Goal: Task Accomplishment & Management: Complete application form

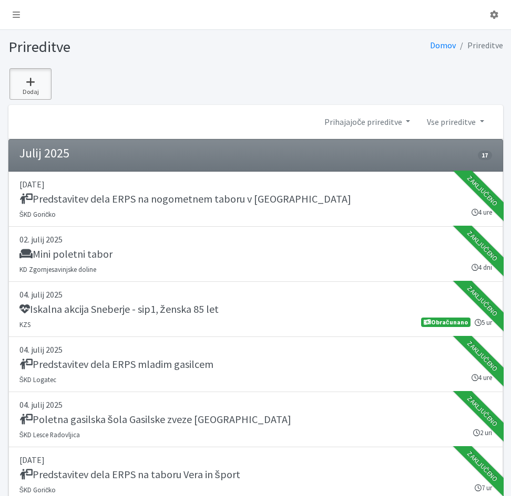
click at [30, 84] on icon at bounding box center [31, 82] width 36 height 11
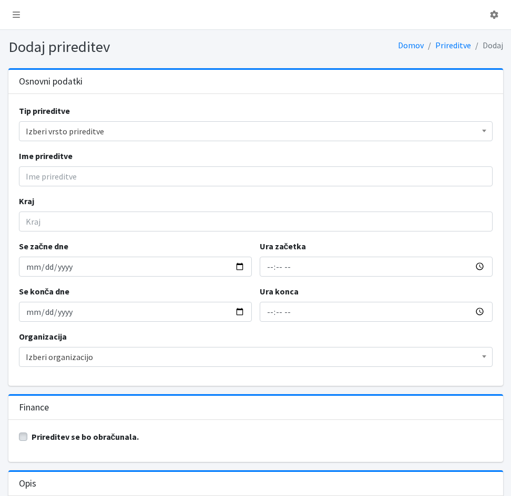
click at [116, 132] on span "Izberi vrsto prireditve" at bounding box center [256, 131] width 460 height 15
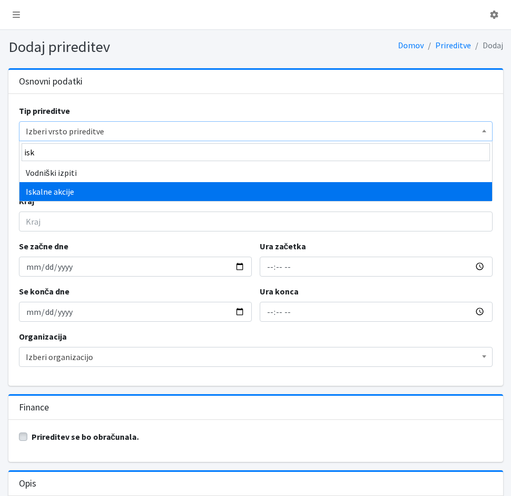
type input "isk"
select select "1003"
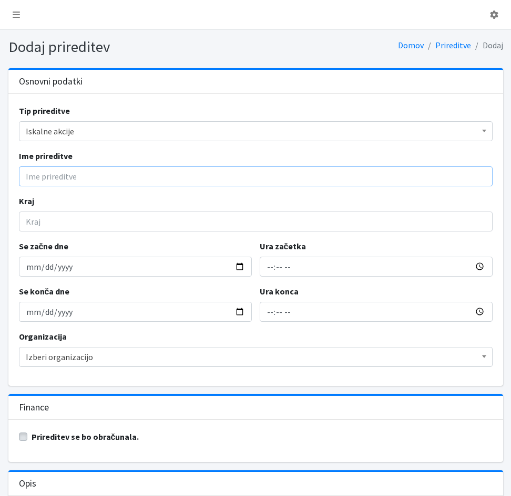
click at [87, 180] on input "Ime prireditve" at bounding box center [255, 177] width 473 height 20
type input "Iskalna akcija Ljubljna-Hradetskega c. - sip1 - moški 22 let"
click at [38, 226] on input "Kraj" at bounding box center [255, 222] width 473 height 20
type input "Ljubljana"
click at [60, 272] on input "Se začne dne" at bounding box center [135, 267] width 233 height 20
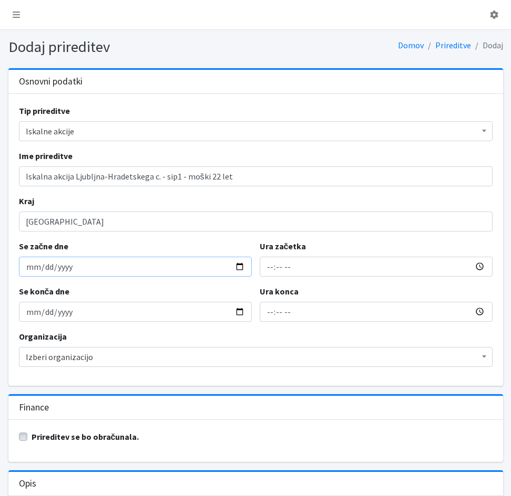
click at [25, 268] on input "Se začne dne" at bounding box center [135, 267] width 233 height 20
click at [35, 270] on input "Se začne dne" at bounding box center [135, 267] width 233 height 20
click at [26, 269] on input "Se začne dne" at bounding box center [135, 267] width 233 height 20
type input "2025-07-31"
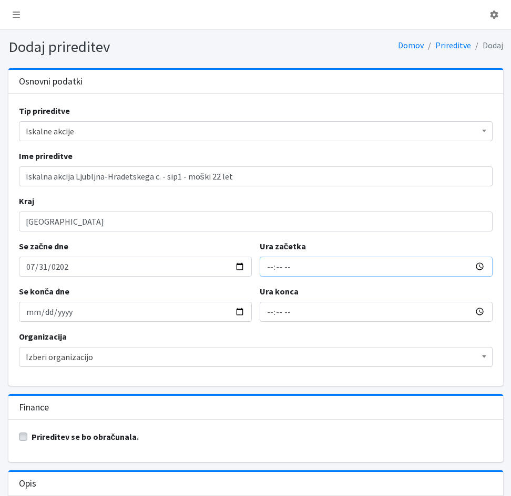
click at [270, 270] on input "Ura začetka" at bounding box center [376, 267] width 233 height 20
type input "23:25"
type input "01:25"
click at [26, 314] on input "2025-07-31" at bounding box center [135, 312] width 233 height 20
type input "2025-08-01"
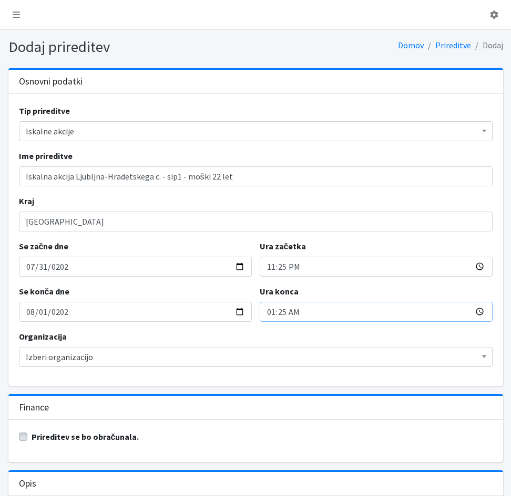
click at [267, 314] on input "01:25" at bounding box center [376, 312] width 233 height 20
type input "00:15"
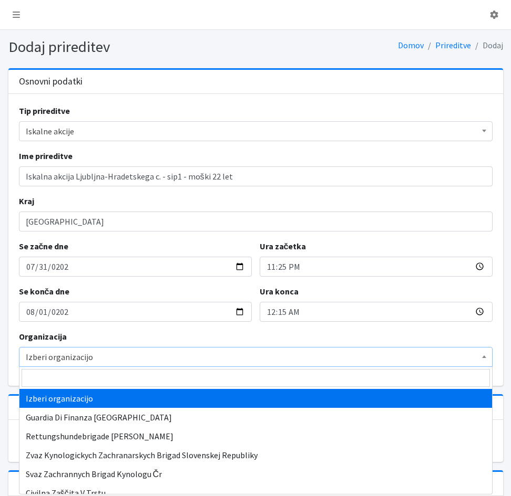
click at [298, 364] on span "Izberi organizacijo" at bounding box center [256, 357] width 460 height 15
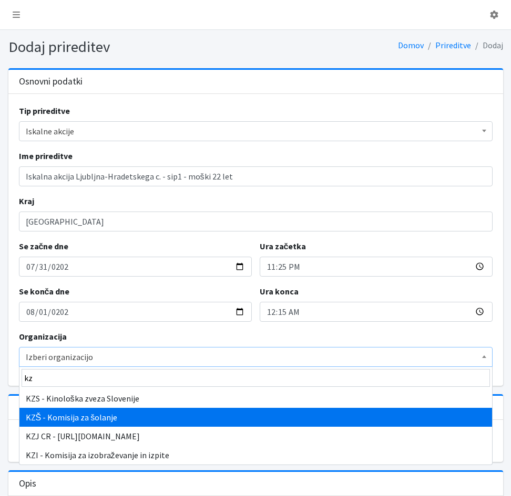
type input "kz"
select select "1058"
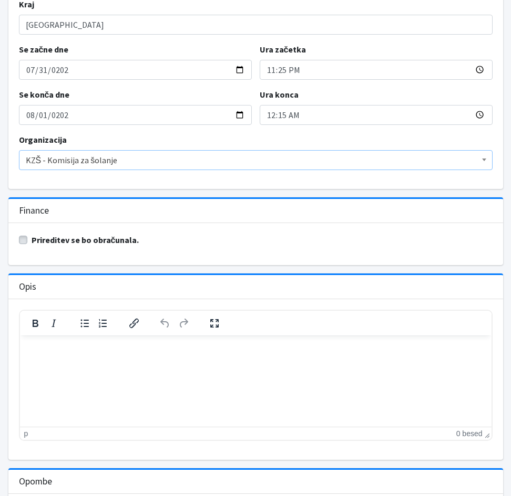
scroll to position [210, 0]
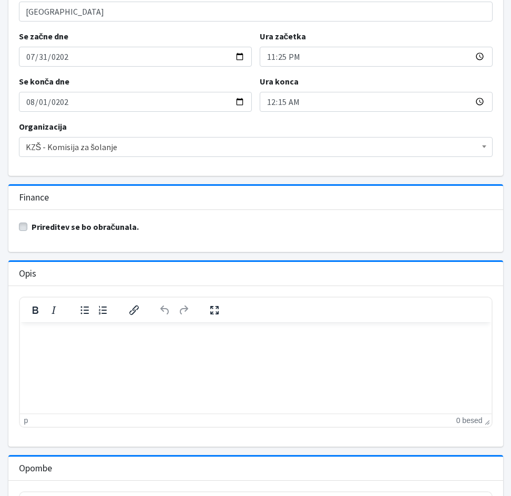
click at [32, 230] on label "Prireditev se bo obračunala." at bounding box center [86, 227] width 108 height 13
click at [23, 230] on input "Prireditev se bo obračunala." at bounding box center [23, 226] width 8 height 11
checkbox input "true"
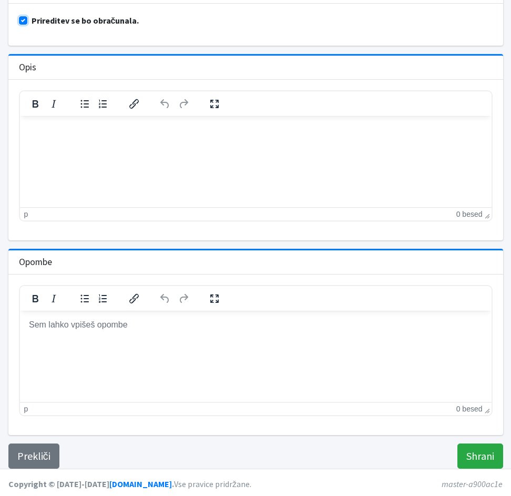
scroll to position [419, 0]
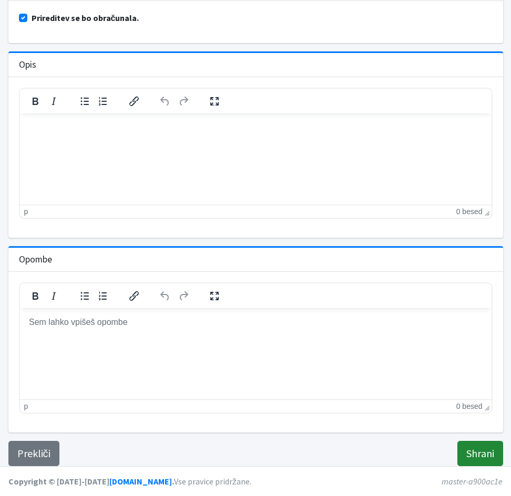
click at [482, 452] on input "Shrani" at bounding box center [480, 453] width 46 height 25
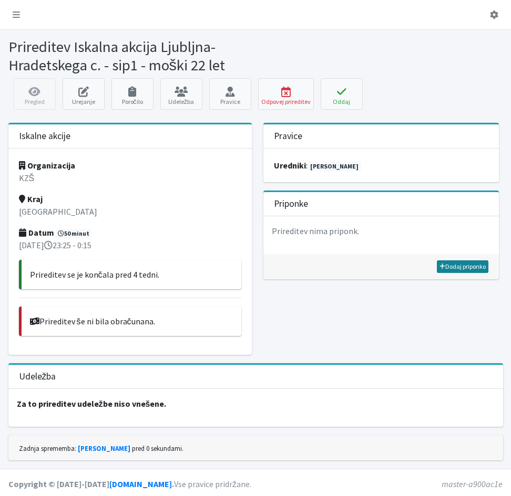
click at [447, 268] on link "Dodaj priponko" at bounding box center [462, 267] width 51 height 13
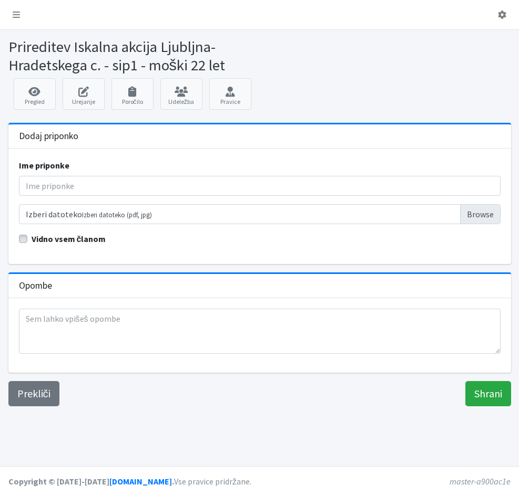
click at [63, 174] on div "Ime priponke" at bounding box center [259, 177] width 481 height 37
click at [59, 184] on input "Ime priponke" at bounding box center [259, 186] width 481 height 20
type input "Poročilo"
click at [67, 216] on input "Izberi datoteko Izberi datoteko (pdf, jpg)" at bounding box center [259, 214] width 481 height 20
type input "C:\fakepath\31072025_Hradeckega-poročilo iskalne akcije.pdf"
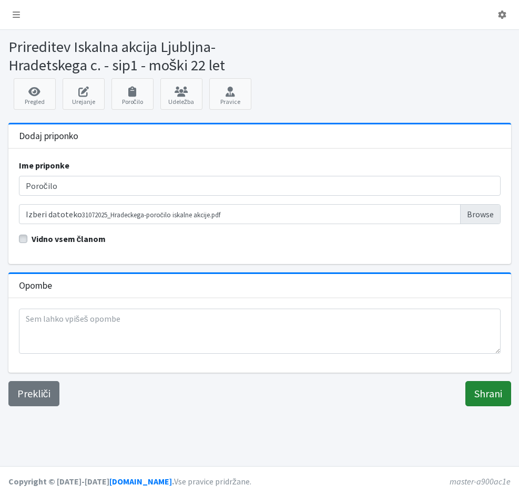
click at [494, 400] on input "Shrani" at bounding box center [488, 393] width 46 height 25
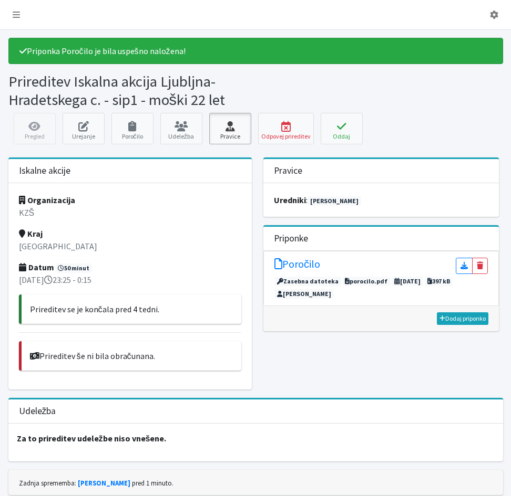
click at [234, 130] on icon at bounding box center [230, 126] width 36 height 11
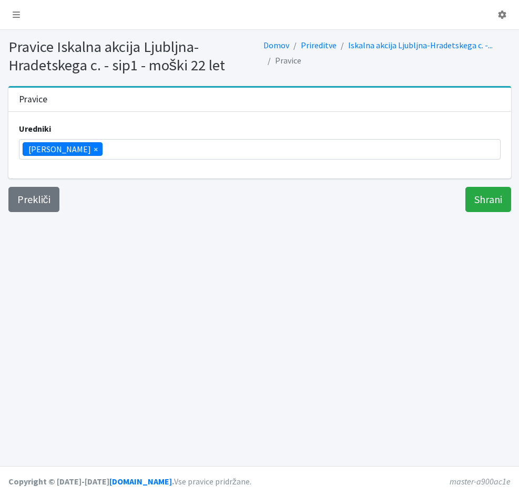
scroll to position [165, 0]
click at [102, 151] on ul "× Vera Mikolič" at bounding box center [259, 149] width 480 height 19
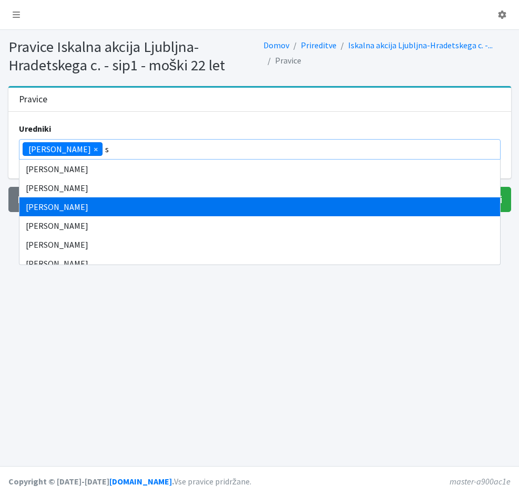
scroll to position [0, 0]
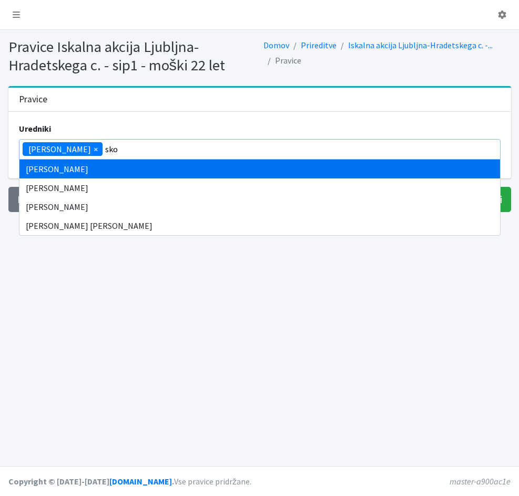
type input "sko"
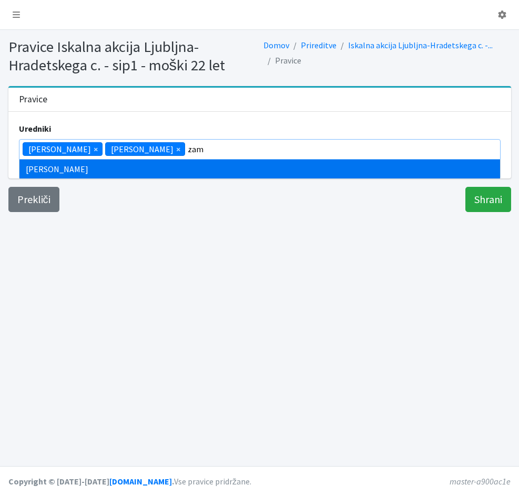
type input "zam"
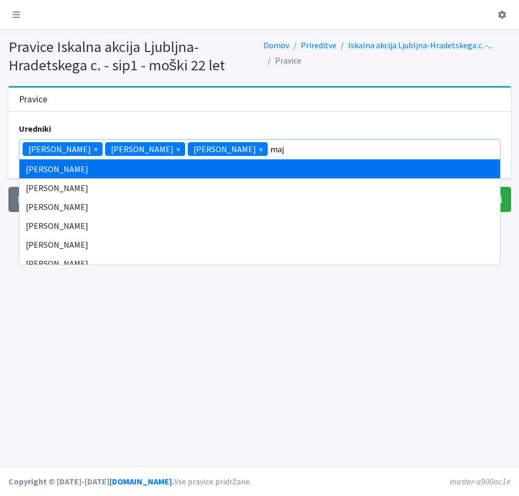
type input "maj"
select select "1005"
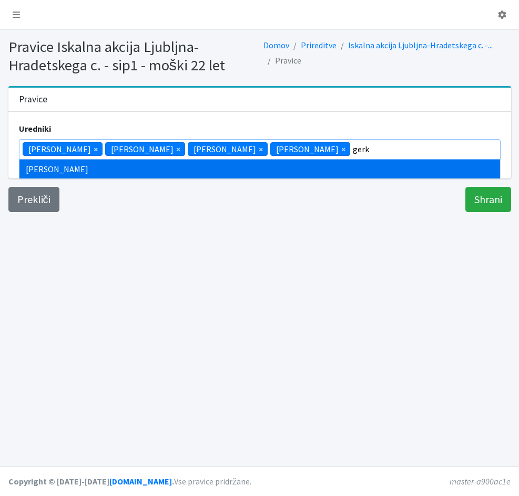
type input "gerk"
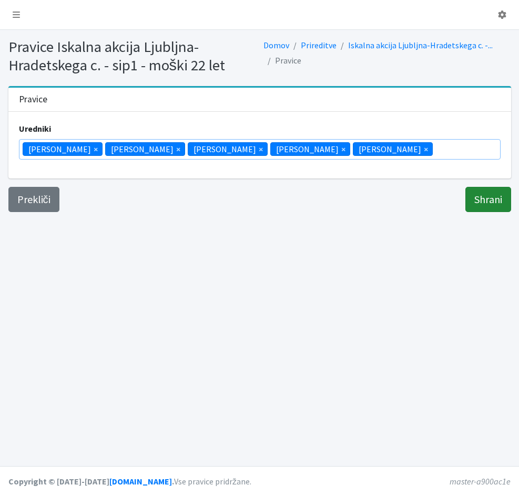
click at [475, 204] on input "Shrani" at bounding box center [488, 199] width 46 height 25
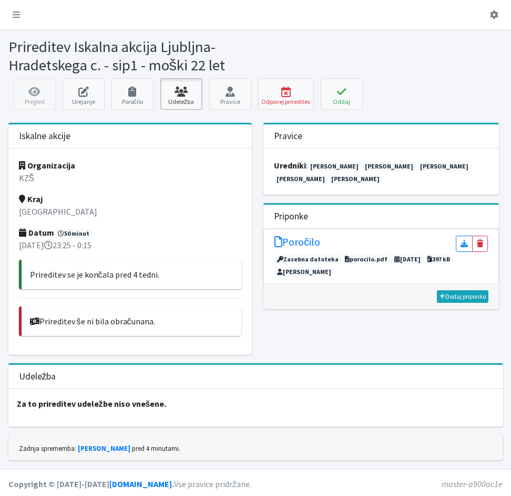
click at [181, 102] on link "Udeležba" at bounding box center [181, 94] width 42 height 32
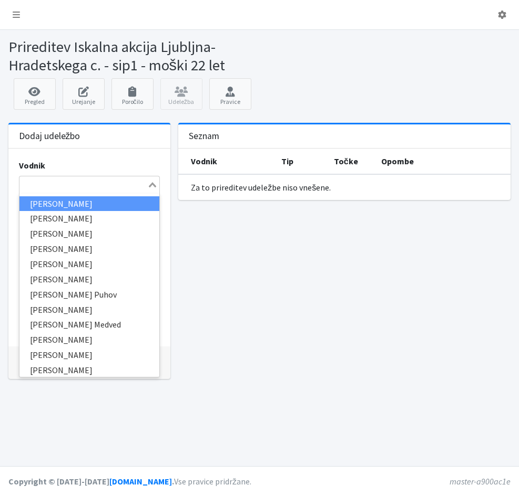
click at [116, 186] on input "Search for option" at bounding box center [83, 185] width 126 height 13
click at [25, 187] on input "Search for option" at bounding box center [83, 185] width 126 height 13
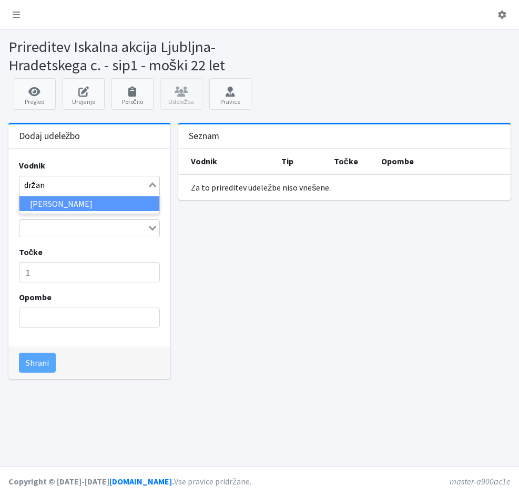
type input "držan"
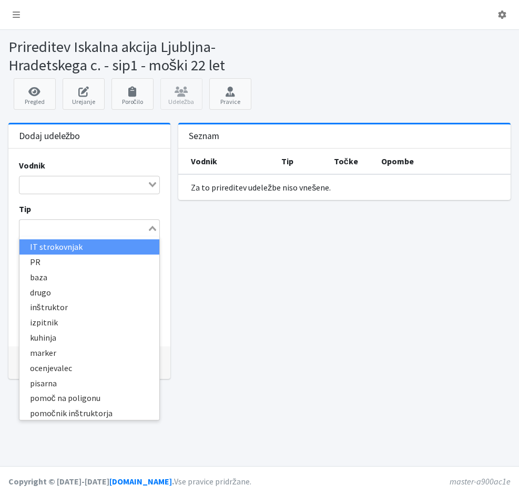
click at [153, 226] on icon "Search for option" at bounding box center [152, 228] width 7 height 5
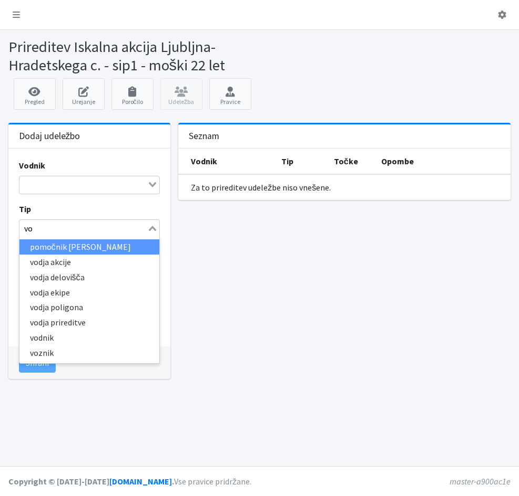
type input "vod"
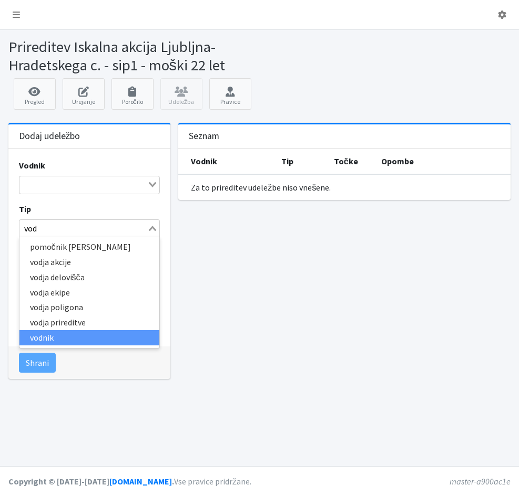
click at [45, 337] on li "vodnik" at bounding box center [89, 337] width 140 height 15
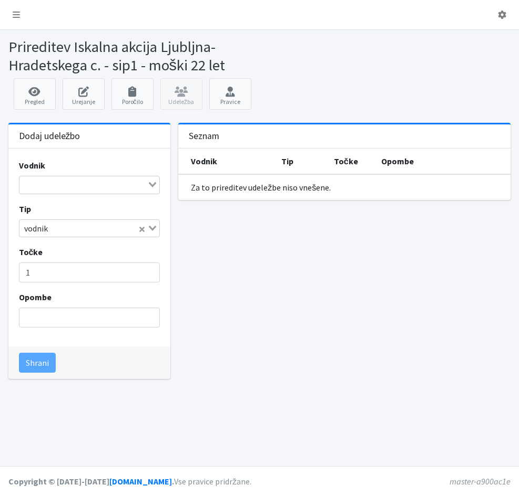
click at [65, 186] on input "Search for option" at bounding box center [83, 185] width 126 height 13
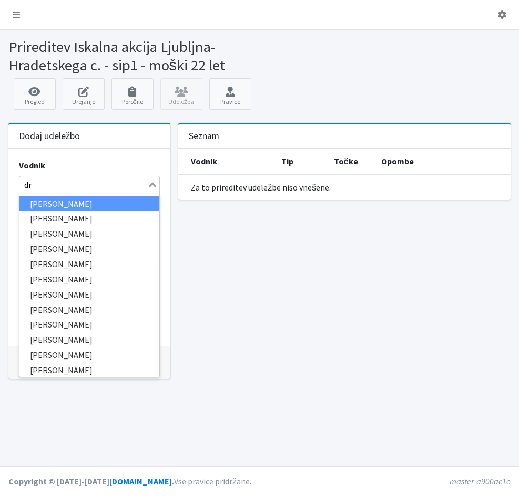
type input "drž"
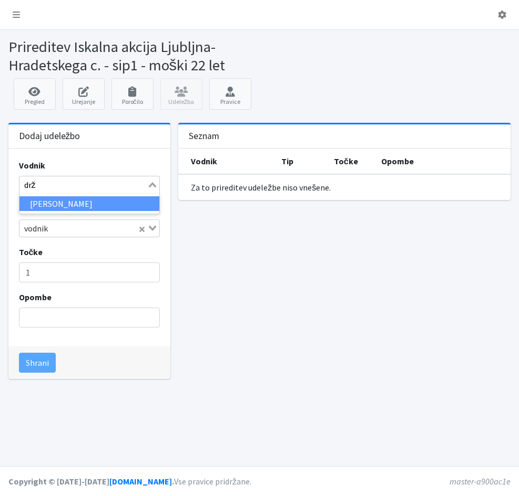
click at [131, 207] on li "[PERSON_NAME]" at bounding box center [89, 203] width 140 height 15
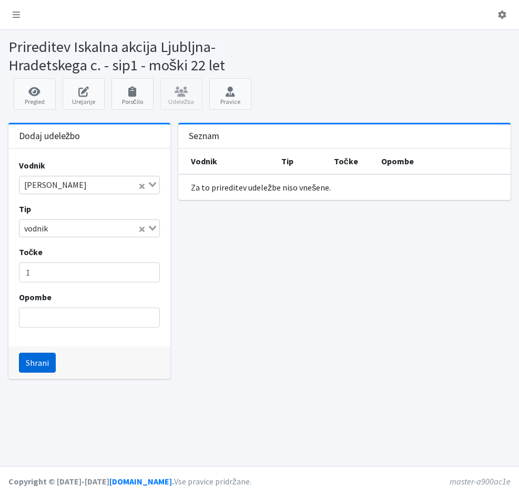
click at [35, 365] on button "Shrani" at bounding box center [37, 363] width 37 height 20
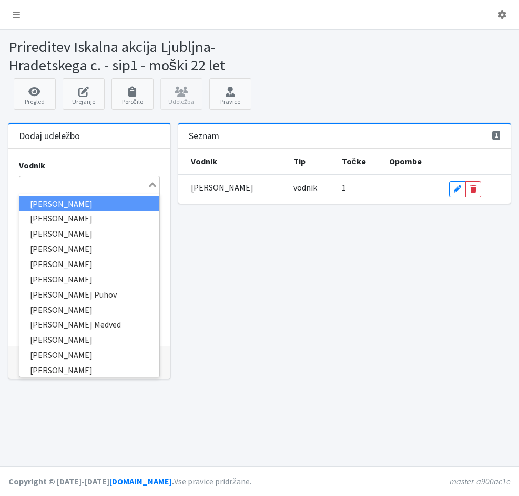
click at [35, 185] on input "Search for option" at bounding box center [83, 185] width 126 height 13
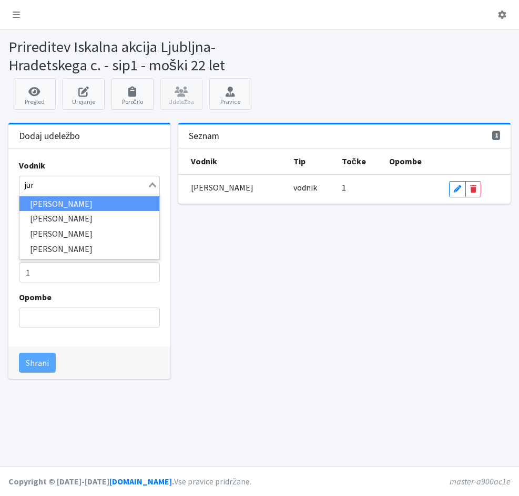
type input "jurm"
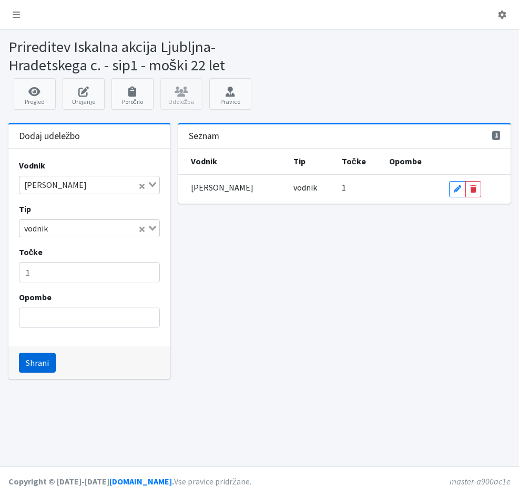
click at [37, 367] on button "Shrani" at bounding box center [37, 363] width 37 height 20
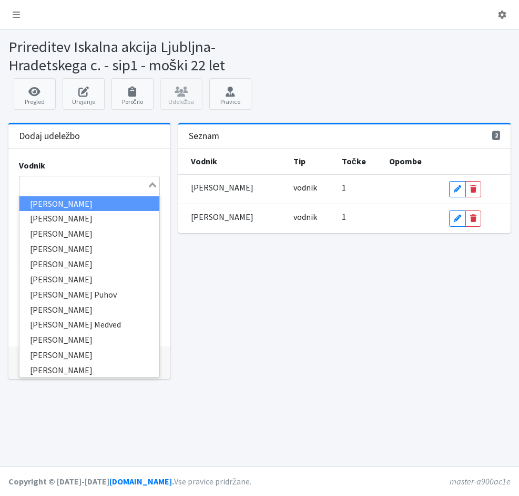
click at [20, 185] on input "Search for option" at bounding box center [83, 185] width 126 height 13
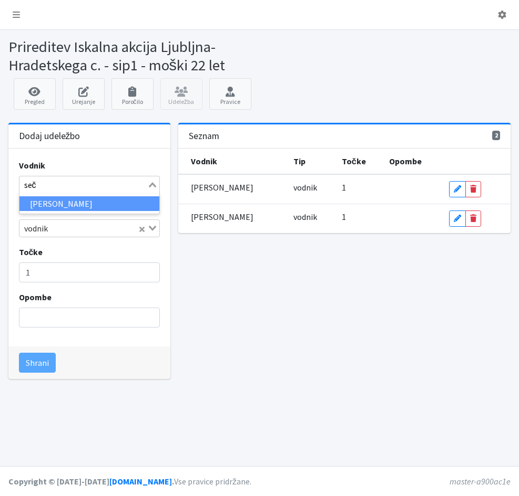
type input "sečk"
click at [56, 202] on li "Uroš Sečkar" at bounding box center [89, 203] width 140 height 15
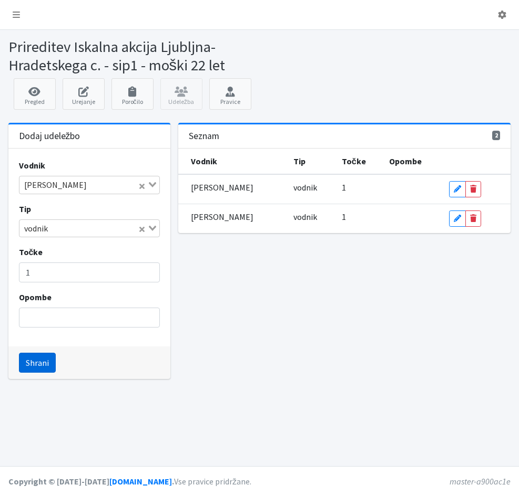
click at [34, 360] on button "Shrani" at bounding box center [37, 363] width 37 height 20
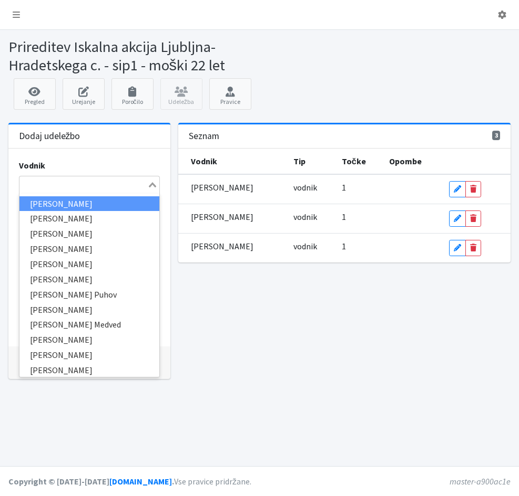
click at [20, 180] on input "Search for option" at bounding box center [83, 185] width 126 height 13
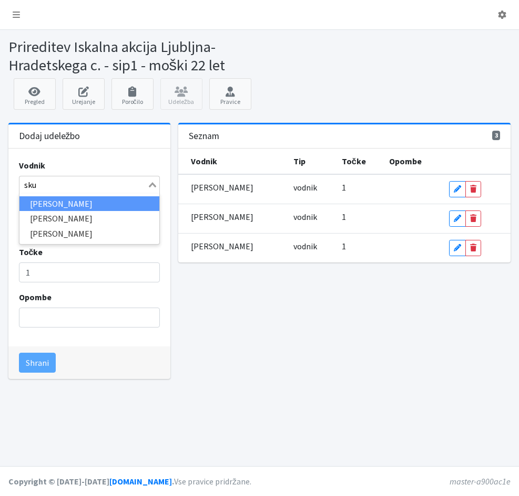
type input "skul"
click at [40, 204] on li "Katja Skulj" at bounding box center [89, 203] width 140 height 15
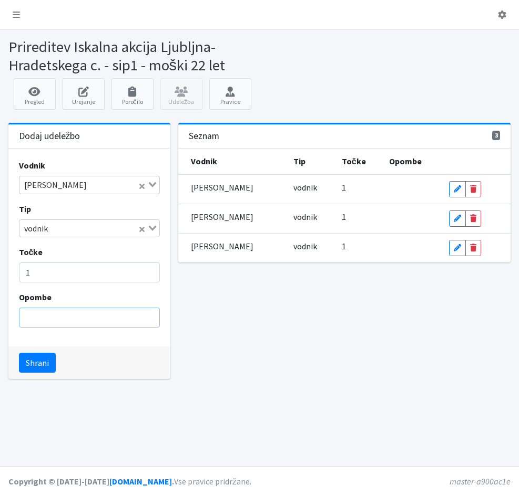
click at [39, 309] on input "Opombe" at bounding box center [89, 318] width 141 height 20
type input "logistika"
click at [40, 363] on button "Shrani" at bounding box center [37, 363] width 37 height 20
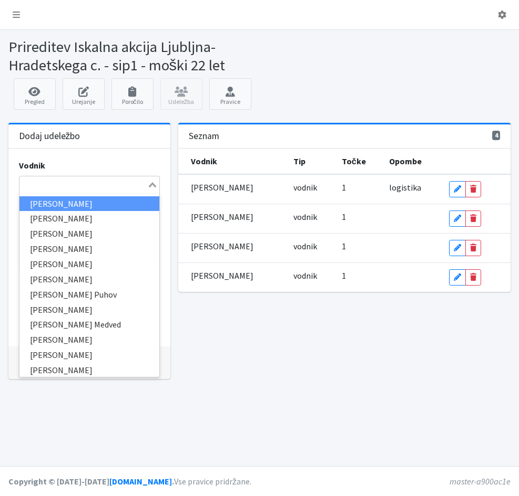
click at [26, 186] on input "Search for option" at bounding box center [83, 185] width 126 height 13
type input "ste"
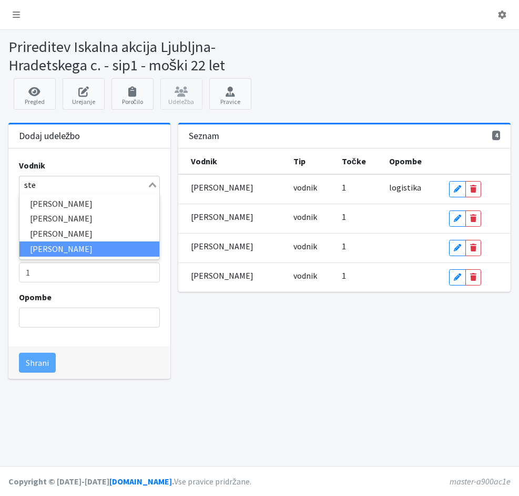
click at [42, 246] on li "Sabina Stepan" at bounding box center [89, 249] width 140 height 15
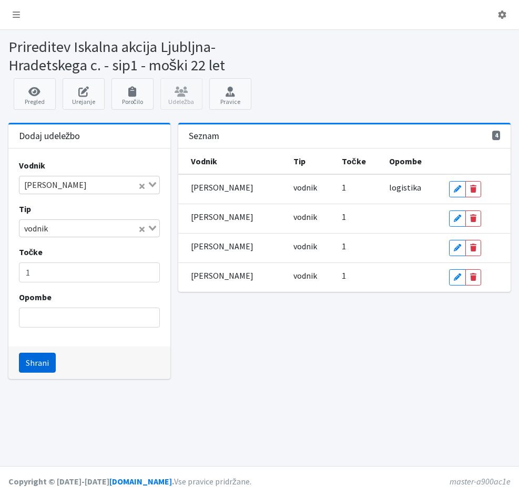
click at [39, 361] on button "Shrani" at bounding box center [37, 363] width 37 height 20
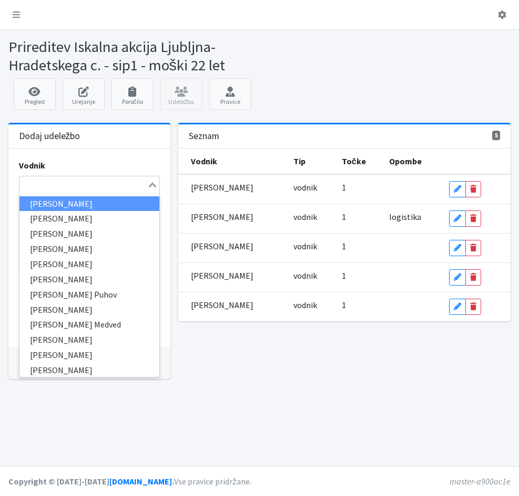
click at [31, 186] on input "Search for option" at bounding box center [83, 185] width 126 height 13
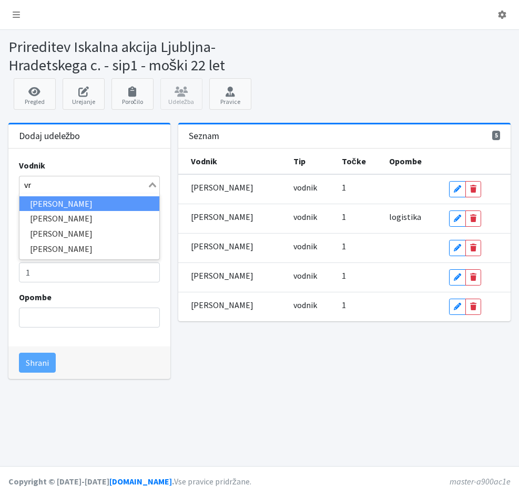
type input "vrb"
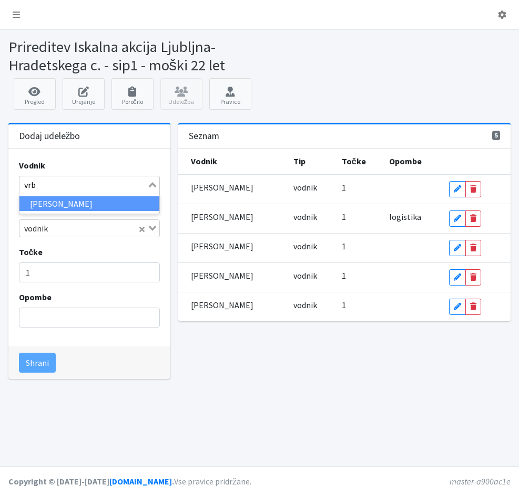
click at [36, 202] on li "Mojca Vrbančič" at bounding box center [89, 203] width 140 height 15
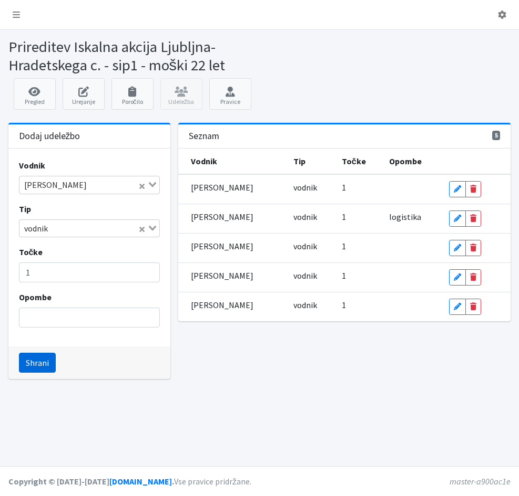
click at [40, 368] on button "Shrani" at bounding box center [37, 363] width 37 height 20
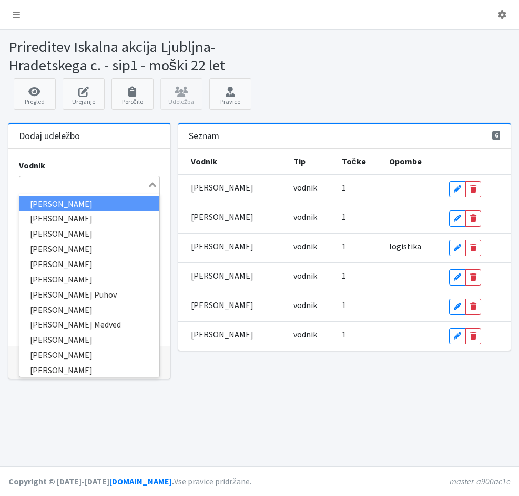
click at [27, 183] on input "Search for option" at bounding box center [83, 185] width 126 height 13
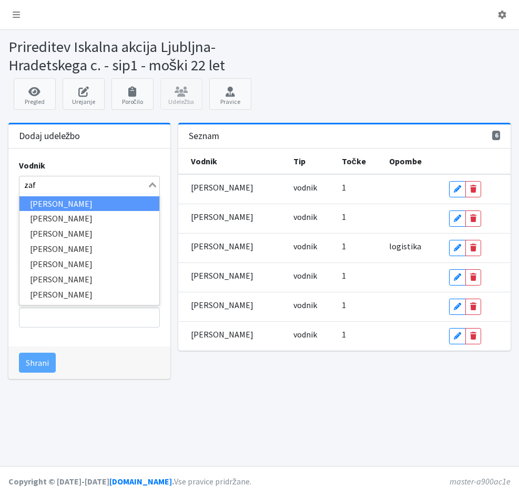
type input "zafr"
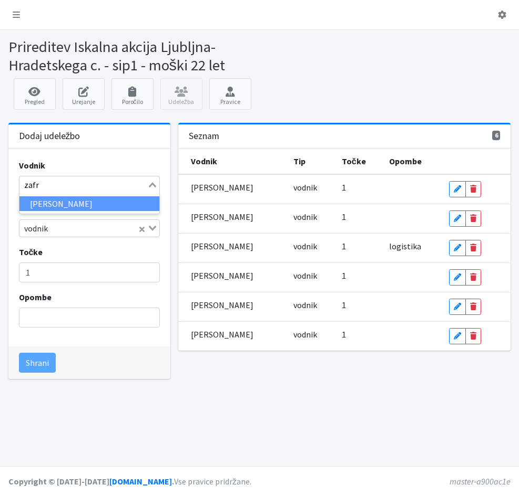
click at [34, 206] on li "Boštjan Zafran" at bounding box center [89, 203] width 140 height 15
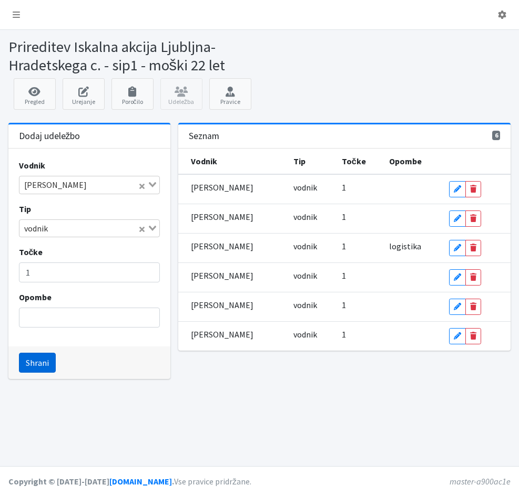
click at [36, 361] on button "Shrani" at bounding box center [37, 363] width 37 height 20
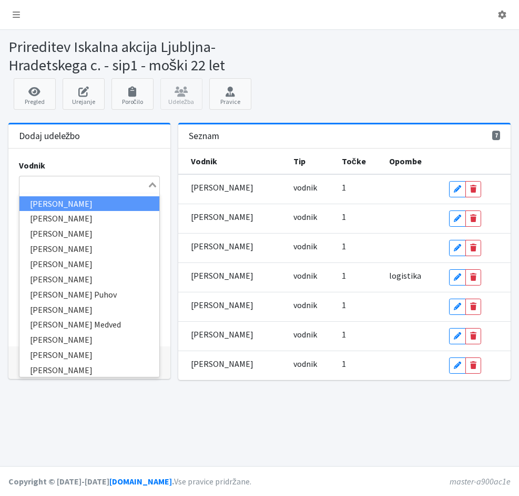
click at [49, 189] on input "Search for option" at bounding box center [83, 185] width 126 height 13
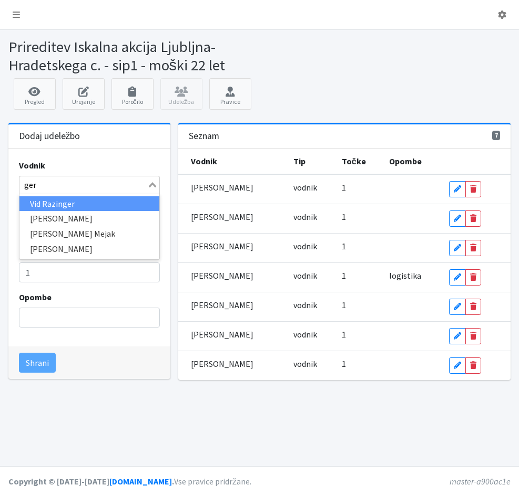
type input "gerk"
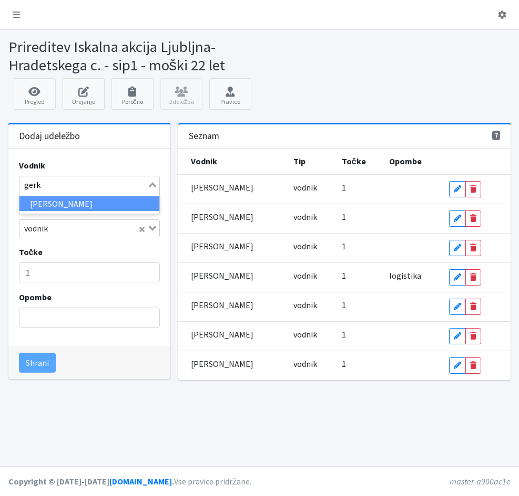
click at [54, 205] on li "Aleš Gerkman" at bounding box center [89, 203] width 140 height 15
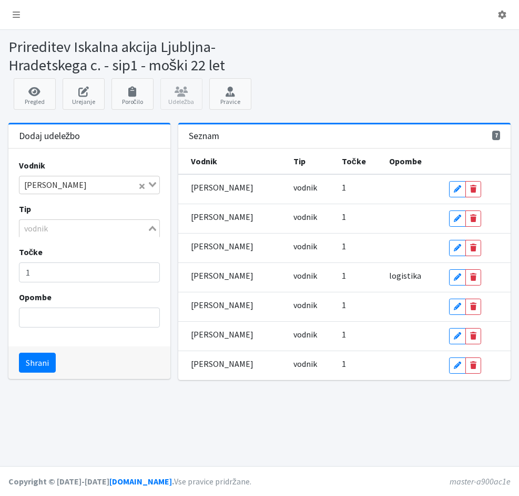
scroll to position [213, 0]
click at [150, 230] on icon "Search for option" at bounding box center [152, 228] width 7 height 5
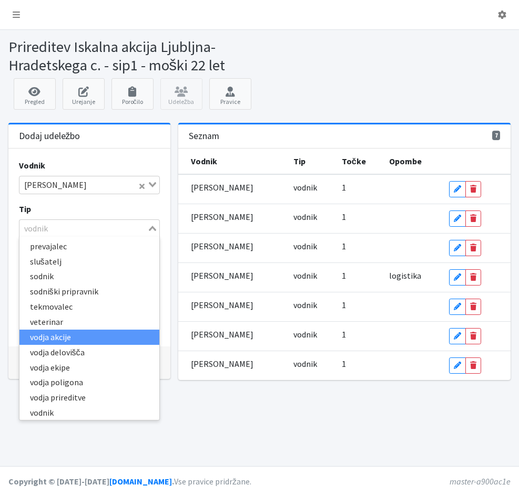
click at [49, 339] on li "vodja akcije" at bounding box center [89, 337] width 140 height 15
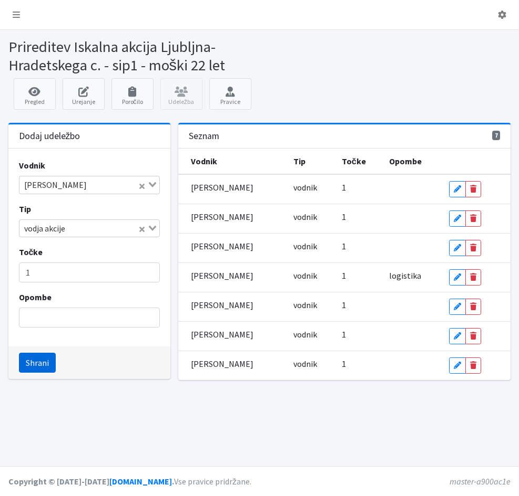
click at [33, 364] on button "Shrani" at bounding box center [37, 363] width 37 height 20
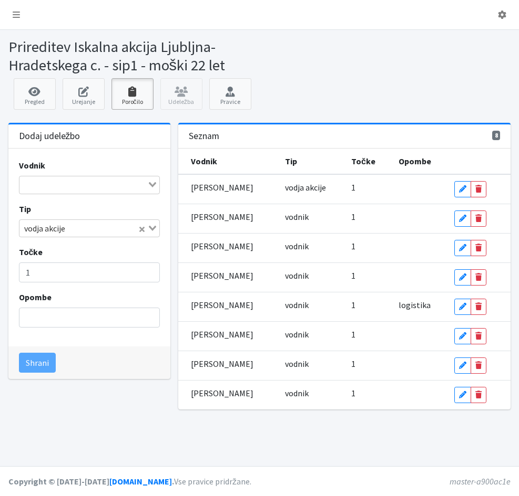
click at [131, 94] on icon at bounding box center [133, 92] width 36 height 11
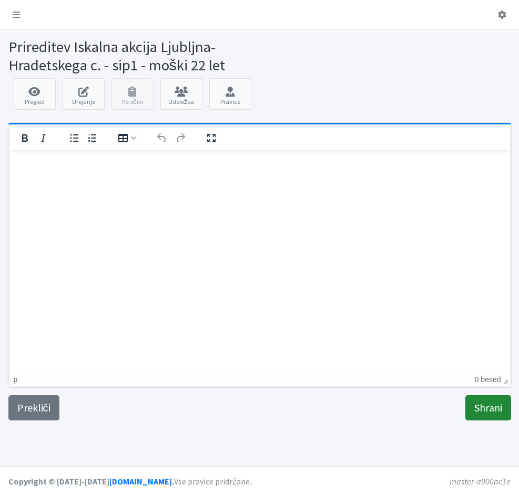
click at [488, 406] on input "Shrani" at bounding box center [488, 408] width 46 height 25
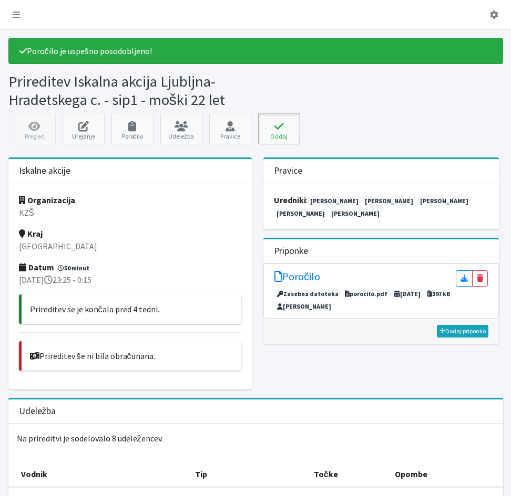
click at [279, 127] on icon at bounding box center [279, 126] width 36 height 11
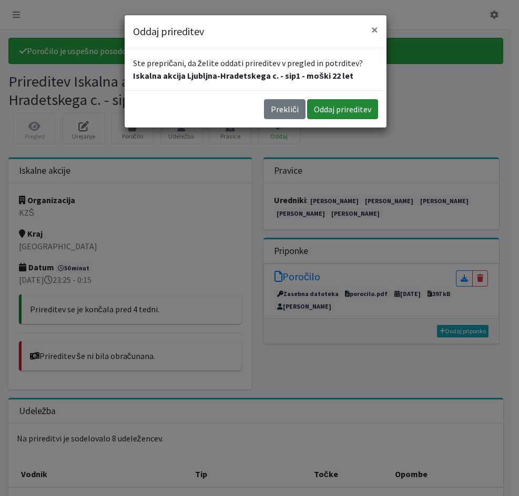
click at [318, 113] on button "Oddaj prireditev" at bounding box center [342, 109] width 71 height 20
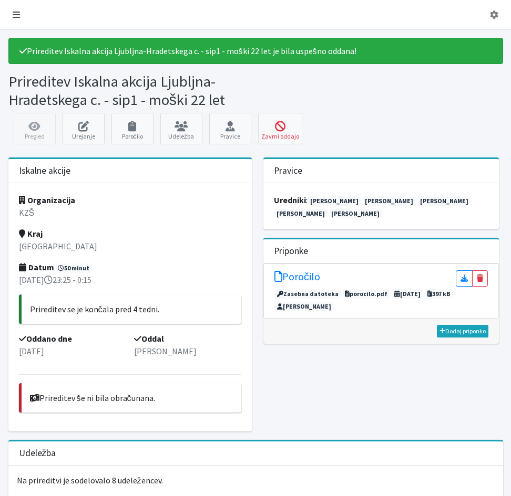
click at [15, 17] on icon at bounding box center [16, 15] width 7 height 8
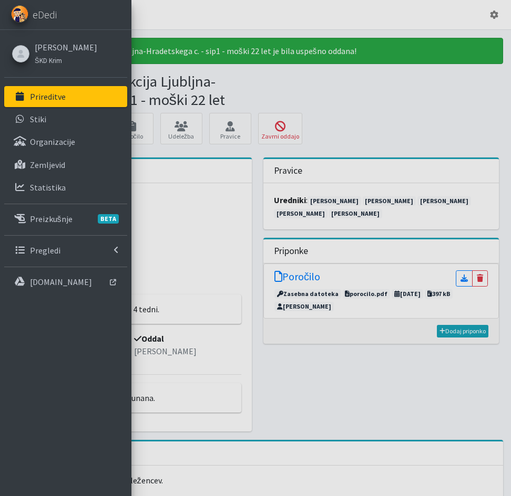
click at [35, 100] on p "Prireditve" at bounding box center [48, 96] width 36 height 11
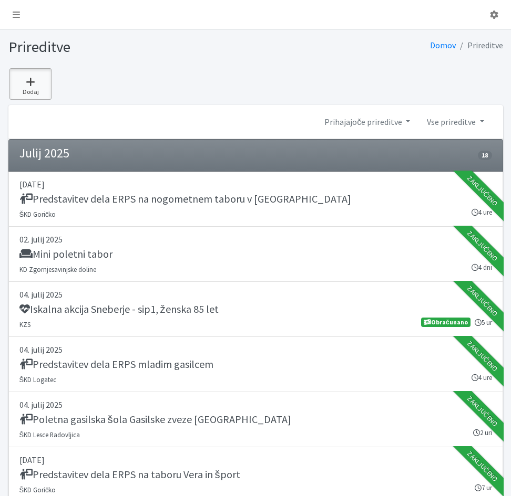
click at [32, 89] on link "Dodaj" at bounding box center [30, 84] width 42 height 32
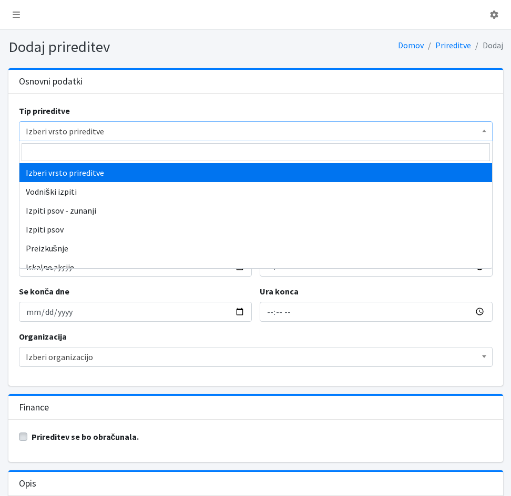
click at [50, 129] on span "Izberi vrsto prireditve" at bounding box center [256, 131] width 460 height 15
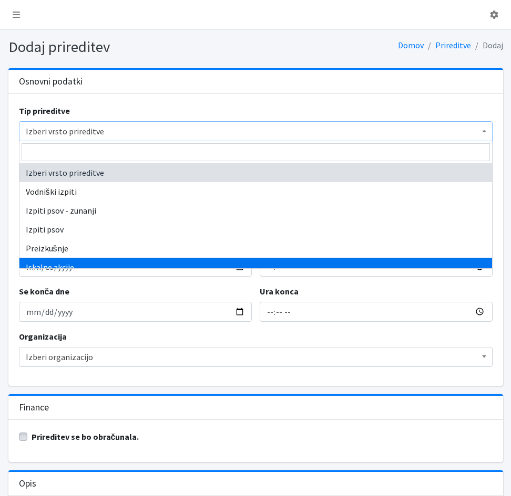
drag, startPoint x: 70, startPoint y: 266, endPoint x: 72, endPoint y: 260, distance: 6.6
select select "1003"
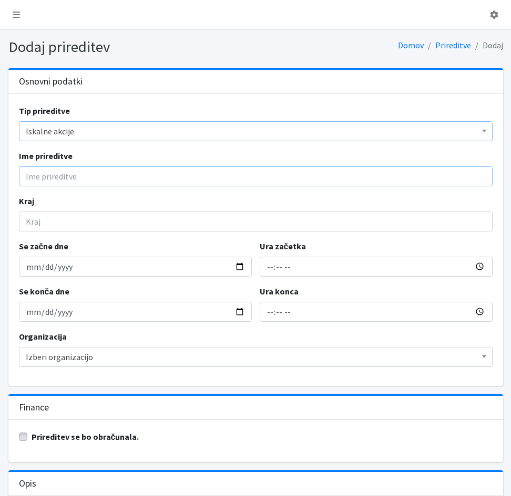
click at [45, 173] on input "Ime prireditve" at bounding box center [255, 177] width 473 height 20
type input "Iskalna akcija Hrušica"
click at [65, 224] on input "Kraj" at bounding box center [255, 222] width 473 height 20
type input "Hrušica"
click at [28, 272] on input "Se začne dne" at bounding box center [135, 267] width 233 height 20
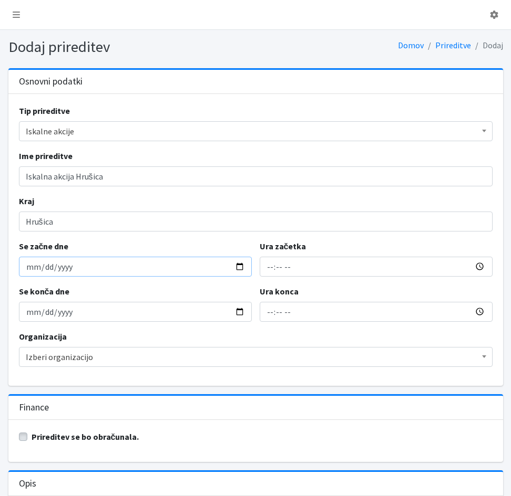
click at [27, 271] on input "Se začne dne" at bounding box center [135, 267] width 233 height 20
type input "2025-08-11"
click at [265, 272] on input "Ura začetka" at bounding box center [376, 267] width 233 height 20
type input "11:47"
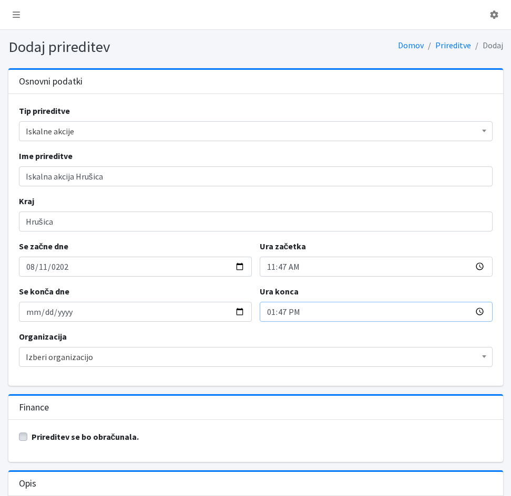
click at [265, 318] on input "13:47" at bounding box center [376, 312] width 233 height 20
type input "16:00"
click at [32, 440] on label "Prireditev se bo obračunala." at bounding box center [86, 437] width 108 height 13
click at [26, 440] on input "Prireditev se bo obračunala." at bounding box center [23, 436] width 8 height 11
checkbox input "true"
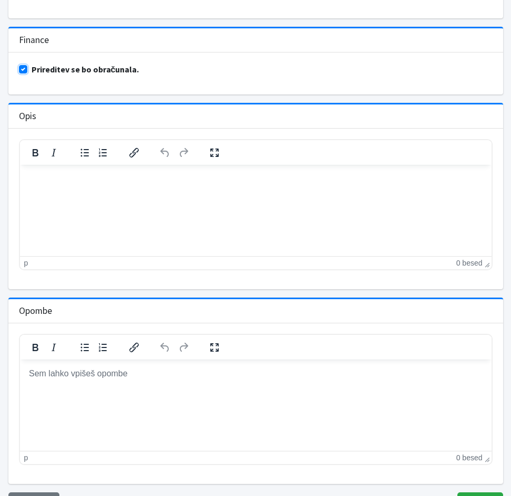
scroll to position [419, 0]
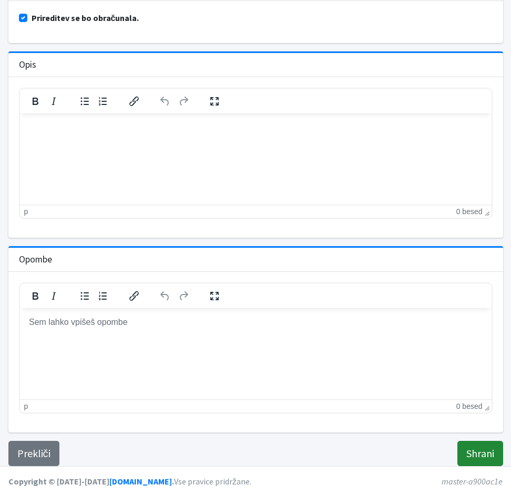
click at [480, 455] on input "Shrani" at bounding box center [480, 453] width 46 height 25
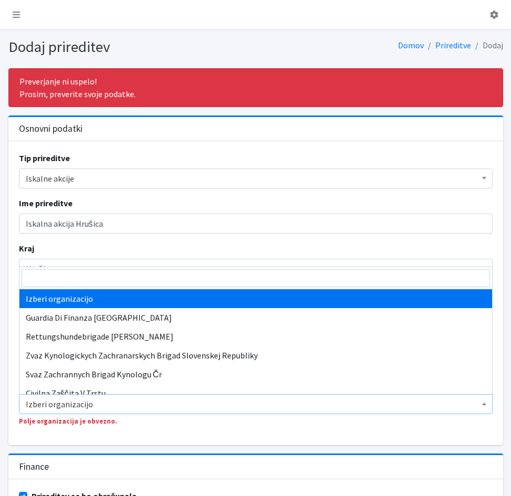
click at [49, 404] on span "Izberi organizacijo" at bounding box center [256, 404] width 460 height 15
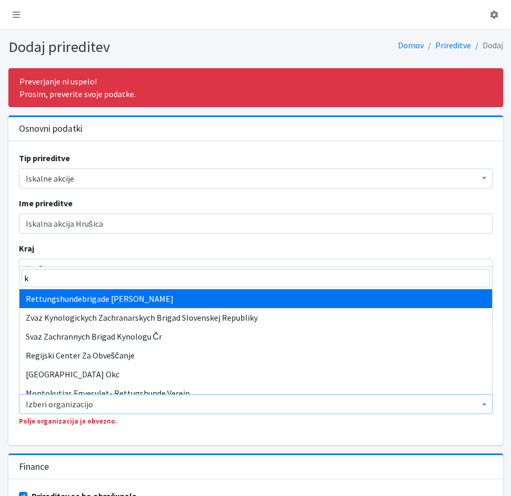
type input "kz"
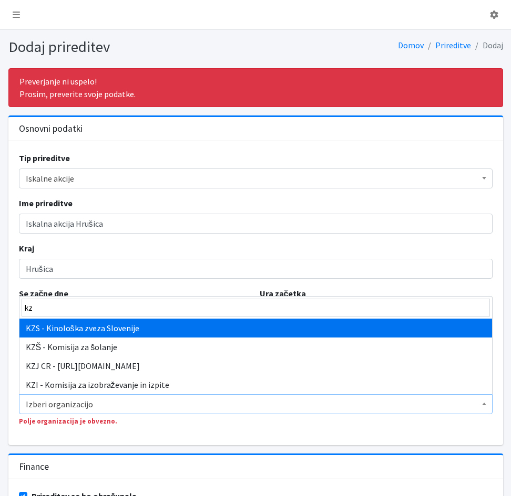
select select "1067"
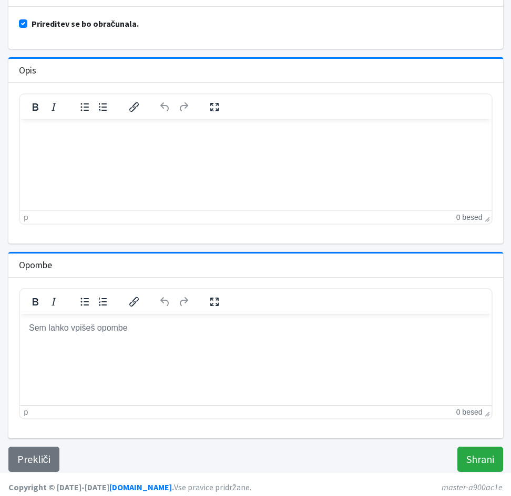
scroll to position [479, 0]
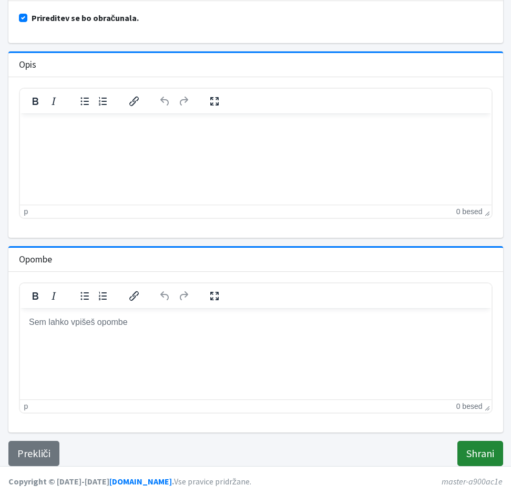
click at [471, 454] on input "Shrani" at bounding box center [480, 453] width 46 height 25
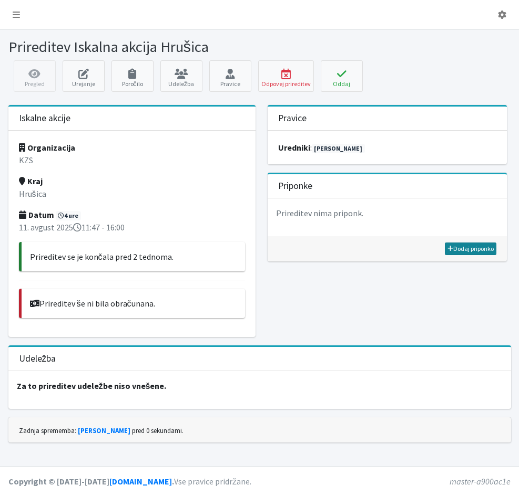
click at [462, 246] on link "Dodaj priponko" at bounding box center [469, 249] width 51 height 13
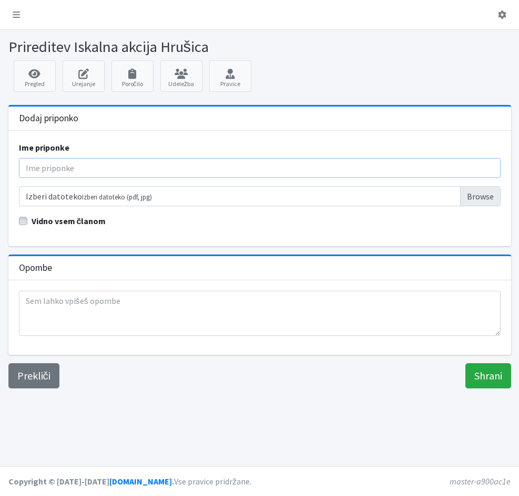
click at [53, 167] on input "Ime priponke" at bounding box center [259, 168] width 481 height 20
type input "Poročilo"
click at [82, 194] on input "Izberi datoteko Izberi datoteko (pdf, jpg)" at bounding box center [259, 196] width 481 height 20
type input "C:\fakepath\Poročilo o iskalni akciji Hrušica 11.08.2025.pdf"
click at [470, 380] on input "Shrani" at bounding box center [488, 376] width 46 height 25
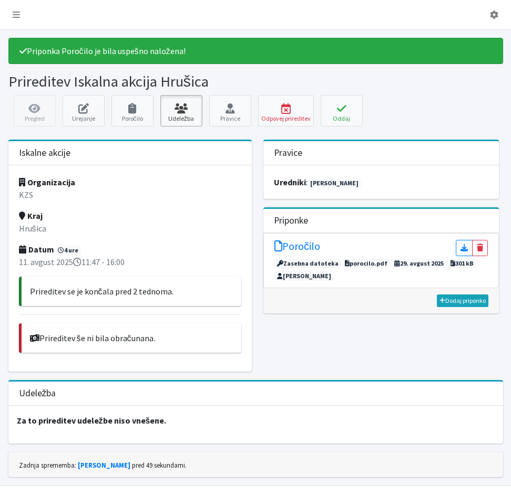
click at [174, 109] on icon at bounding box center [181, 108] width 36 height 11
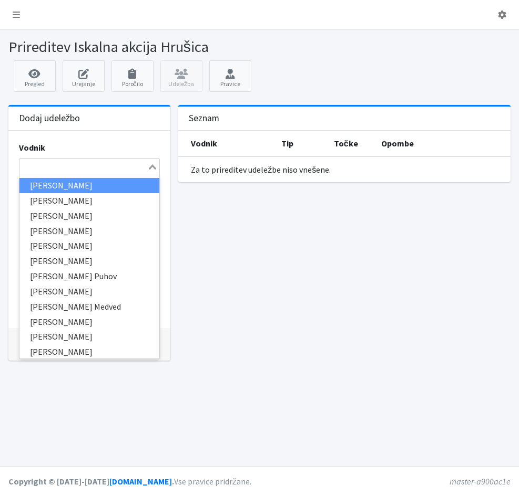
click at [32, 164] on input "Search for option" at bounding box center [83, 167] width 126 height 13
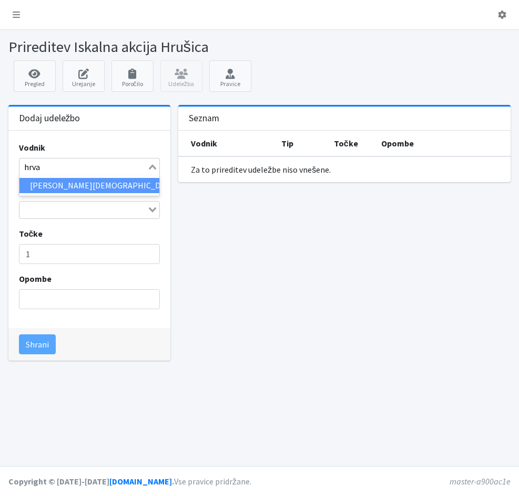
type input "hrvat"
click at [116, 180] on li "[PERSON_NAME][DEMOGRAPHIC_DATA]" at bounding box center [89, 185] width 140 height 15
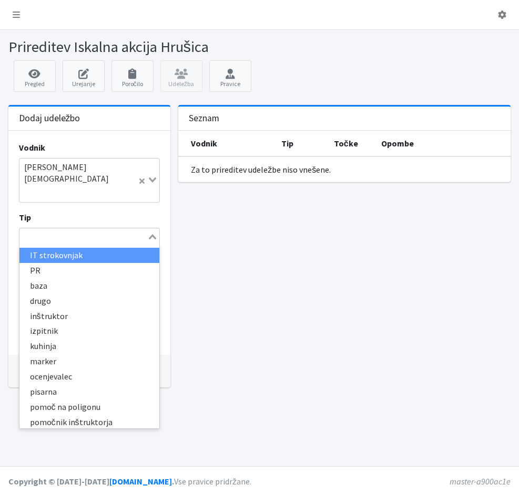
click at [129, 231] on input "Search for option" at bounding box center [83, 237] width 126 height 13
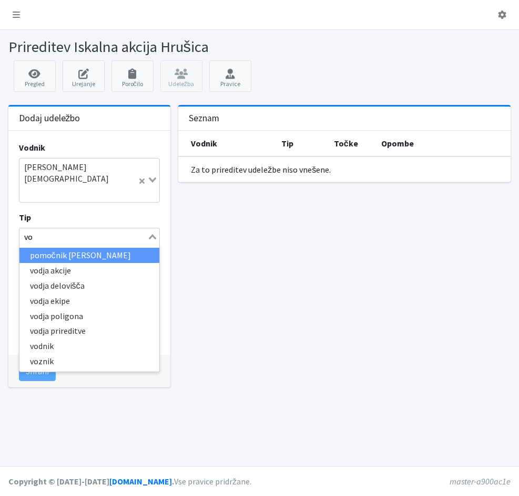
type input "vod"
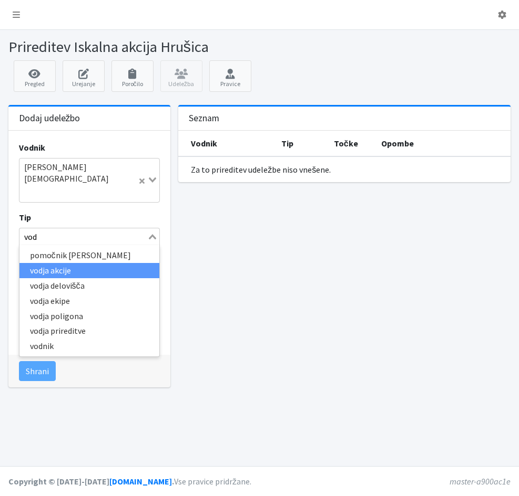
click at [35, 263] on li "vodja akcije" at bounding box center [89, 270] width 140 height 15
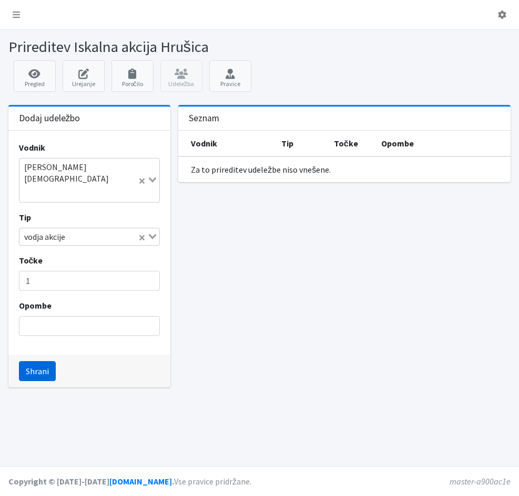
click at [29, 361] on button "Shrani" at bounding box center [37, 371] width 37 height 20
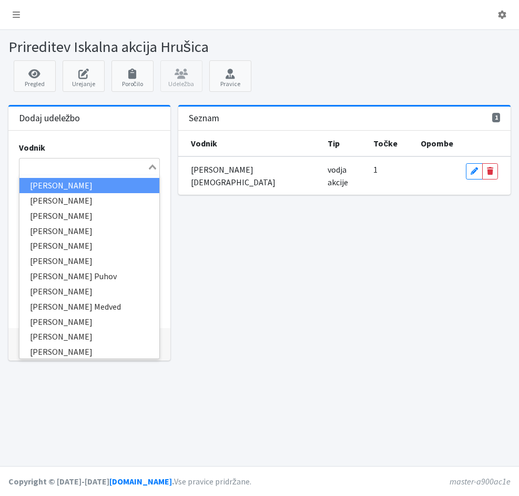
click at [27, 168] on input "Search for option" at bounding box center [83, 167] width 126 height 13
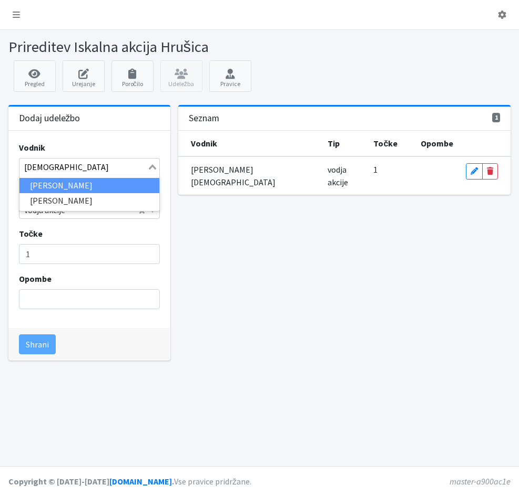
type input "bogat"
click at [58, 188] on li "[PERSON_NAME]" at bounding box center [89, 185] width 140 height 15
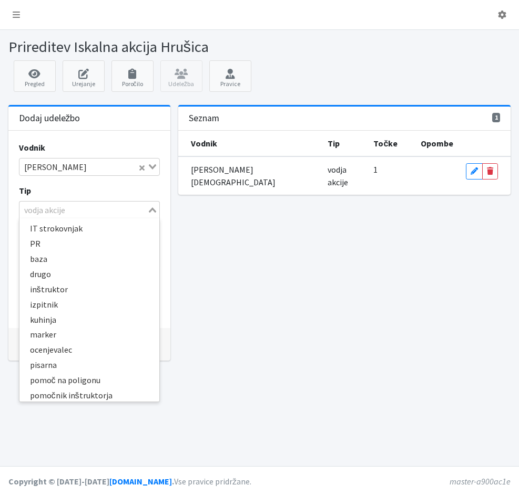
click at [152, 212] on icon "Search for option" at bounding box center [152, 210] width 7 height 5
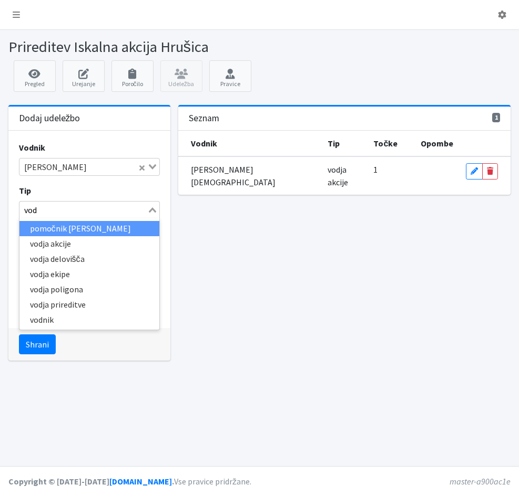
type input "vodn"
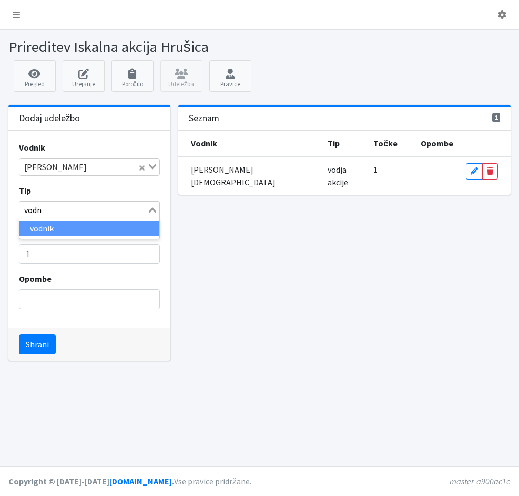
click at [130, 231] on li "vodnik" at bounding box center [89, 228] width 140 height 15
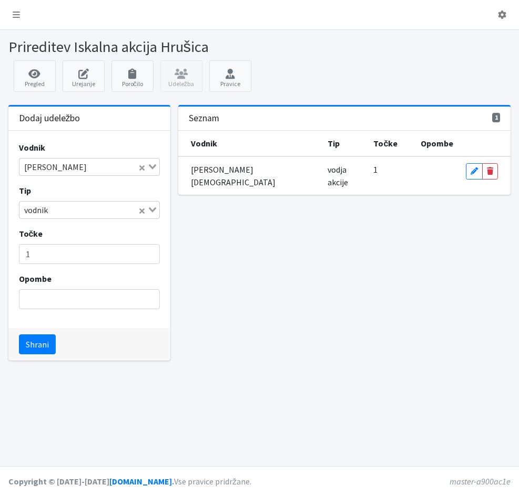
click at [130, 231] on div "Točke 1" at bounding box center [89, 245] width 141 height 37
click at [40, 340] on button "Shrani" at bounding box center [37, 345] width 37 height 20
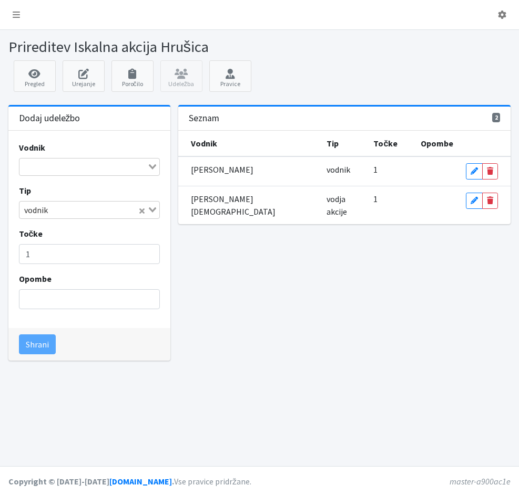
click at [28, 165] on input "Search for option" at bounding box center [83, 167] width 126 height 13
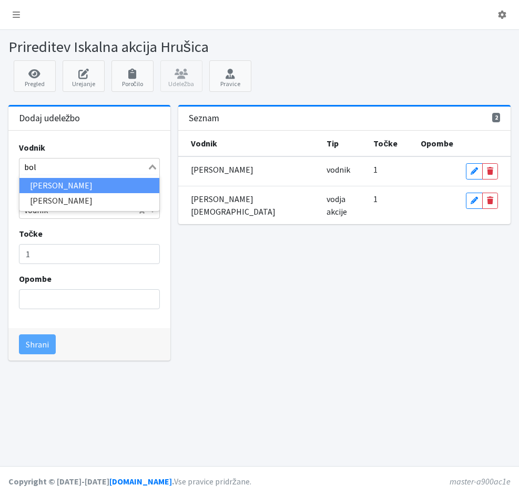
type input "bole"
click at [34, 187] on li "[PERSON_NAME]" at bounding box center [89, 185] width 140 height 15
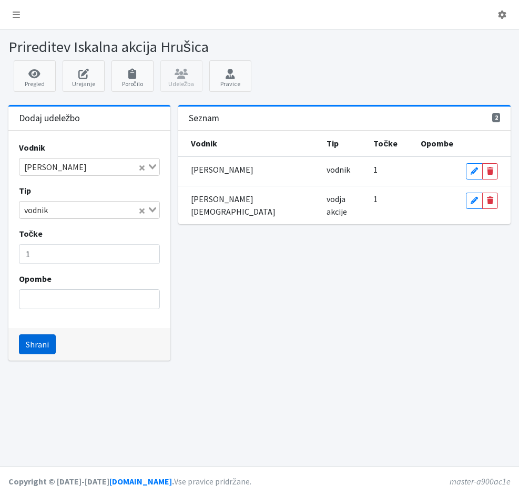
click at [38, 349] on button "Shrani" at bounding box center [37, 345] width 37 height 20
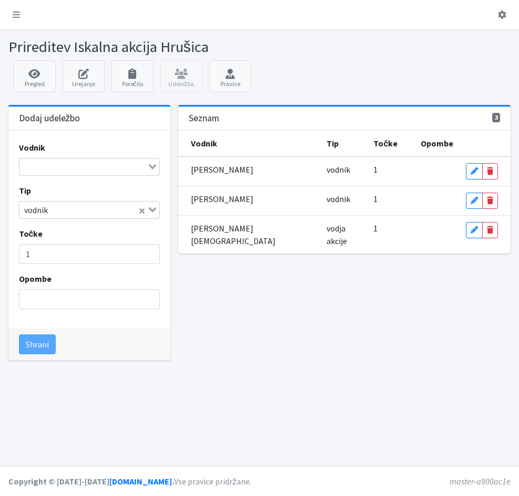
click at [22, 169] on input "Search for option" at bounding box center [83, 167] width 126 height 13
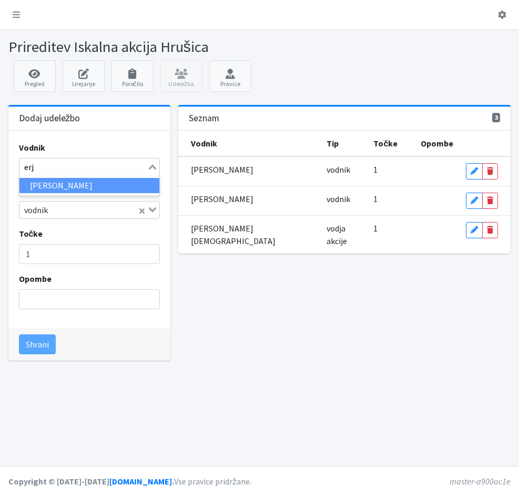
type input "erja"
click at [41, 189] on li "[PERSON_NAME]" at bounding box center [89, 185] width 140 height 15
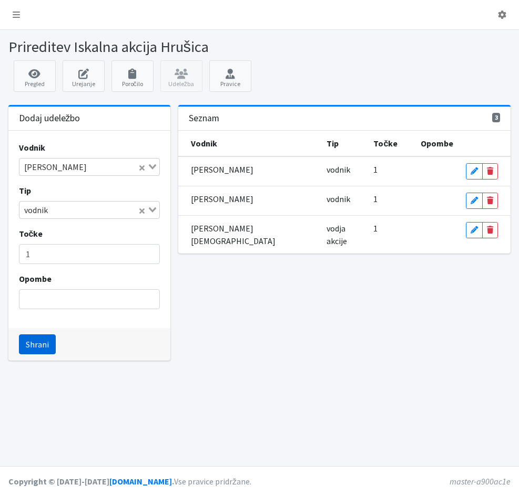
click at [44, 344] on button "Shrani" at bounding box center [37, 345] width 37 height 20
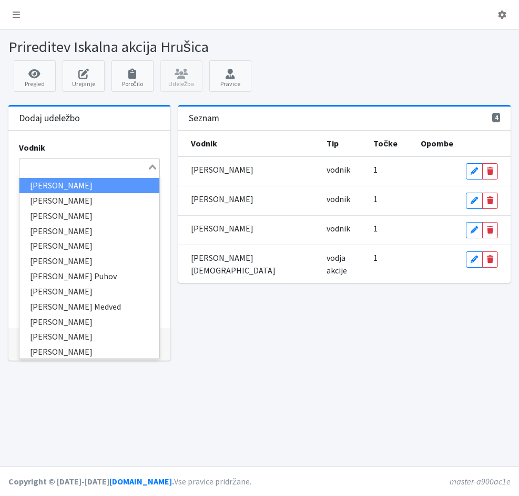
click at [24, 163] on input "Search for option" at bounding box center [83, 167] width 126 height 13
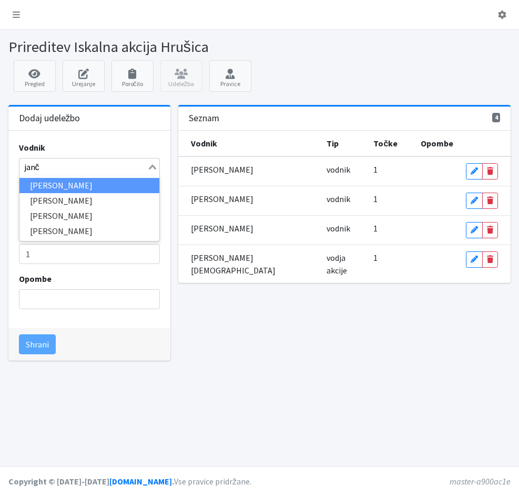
type input "janči"
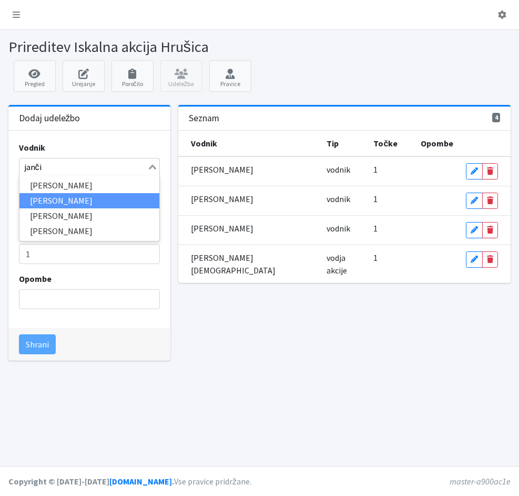
click at [60, 200] on li "Robert Jančič" at bounding box center [89, 200] width 140 height 15
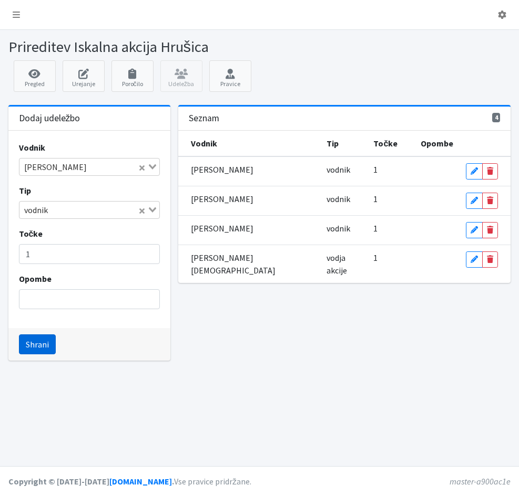
click at [46, 347] on button "Shrani" at bounding box center [37, 345] width 37 height 20
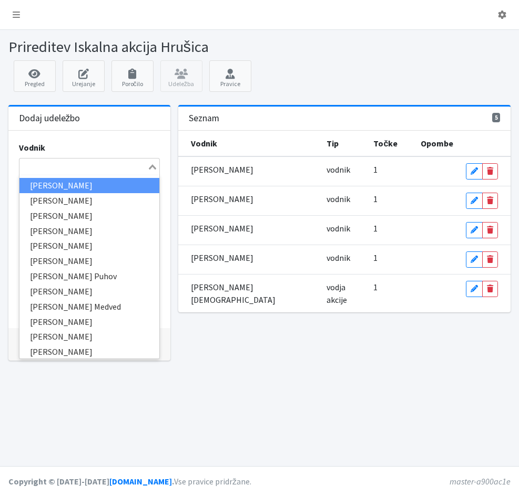
click at [22, 165] on input "Search for option" at bounding box center [83, 167] width 126 height 13
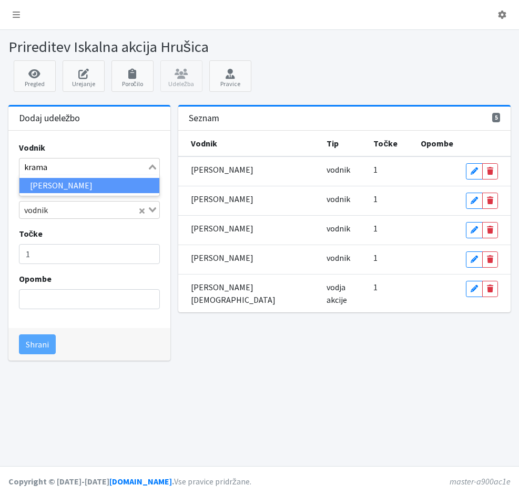
type input "kramar"
click at [44, 189] on li "Nejc Kramarič" at bounding box center [89, 185] width 140 height 15
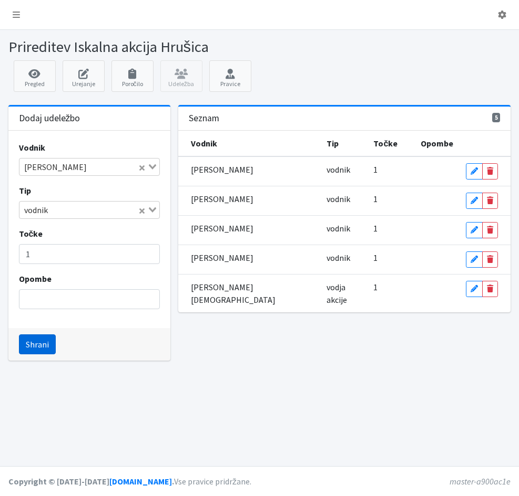
click at [28, 345] on button "Shrani" at bounding box center [37, 345] width 37 height 20
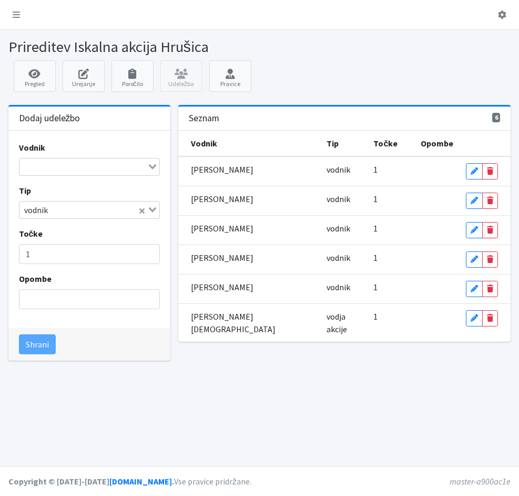
click at [29, 166] on input "Search for option" at bounding box center [83, 167] width 126 height 13
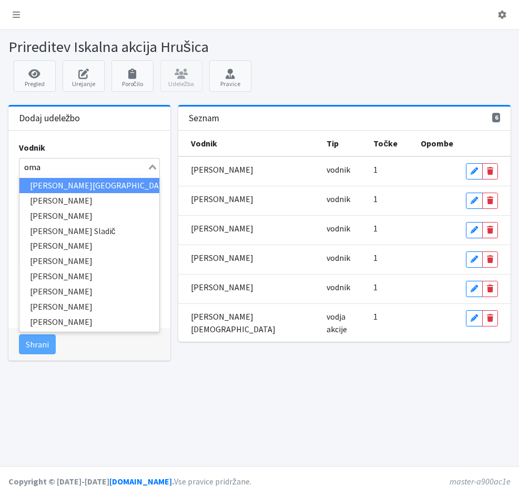
type input "oman"
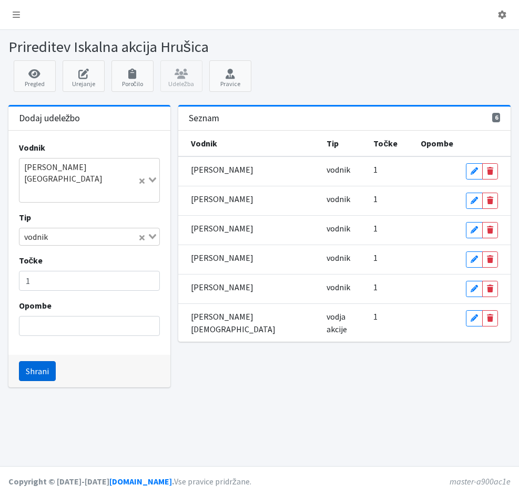
click at [38, 361] on button "Shrani" at bounding box center [37, 371] width 37 height 20
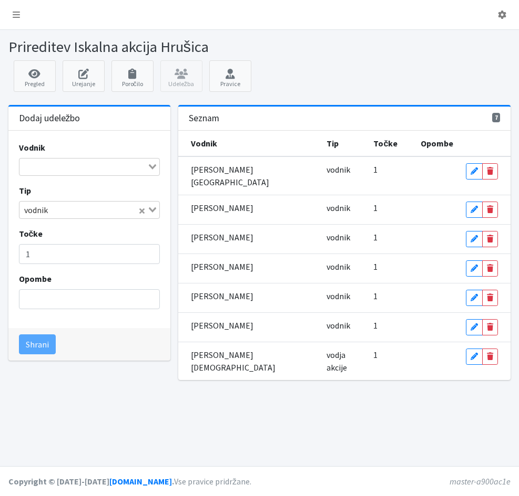
click at [38, 169] on input "Search for option" at bounding box center [83, 167] width 126 height 13
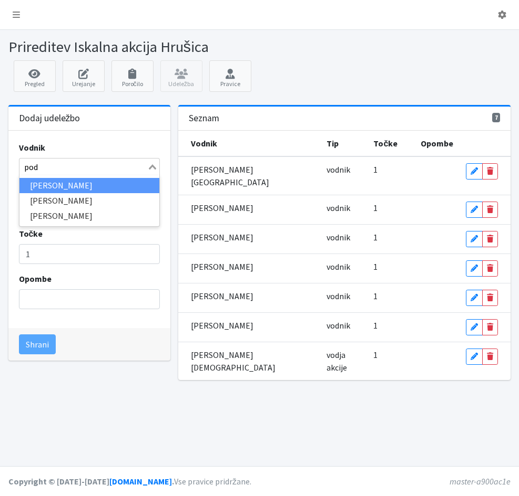
type input "podo"
click at [85, 186] on li "Anže Podobnik" at bounding box center [89, 185] width 140 height 15
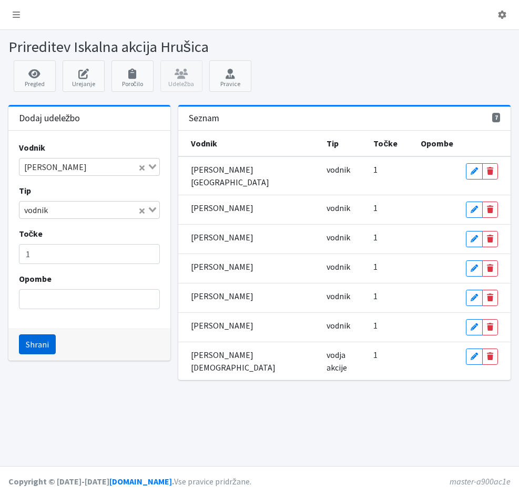
click at [37, 344] on button "Shrani" at bounding box center [37, 345] width 37 height 20
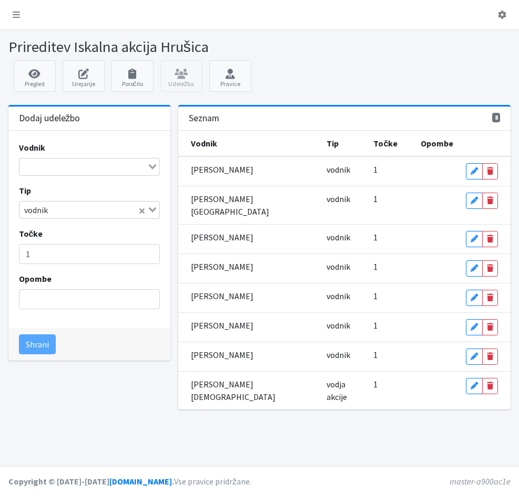
click at [30, 165] on input "Search for option" at bounding box center [83, 167] width 126 height 13
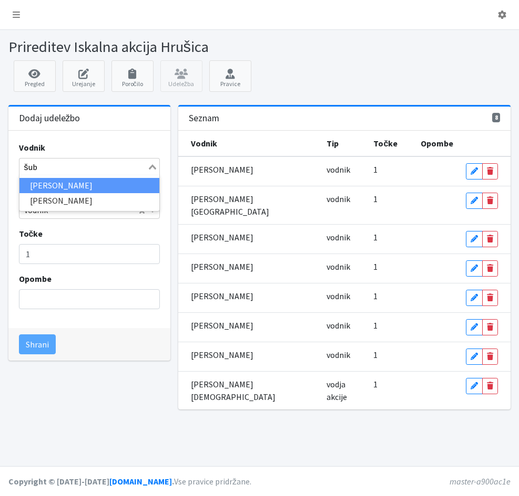
type input "šubi"
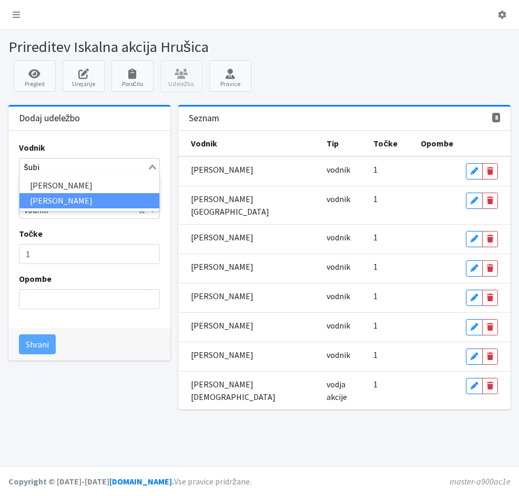
click at [43, 201] on li "Tomaž Šubic" at bounding box center [89, 200] width 140 height 15
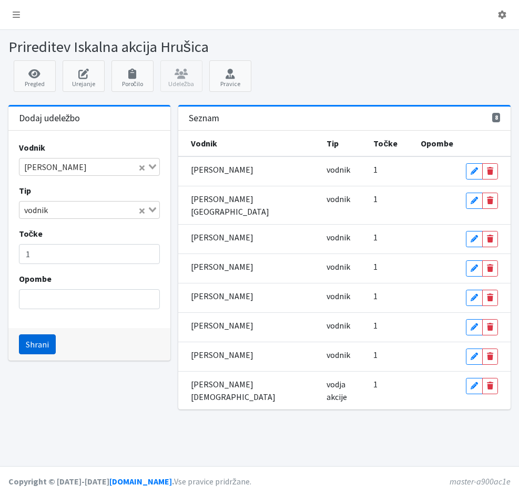
click at [47, 344] on button "Shrani" at bounding box center [37, 345] width 37 height 20
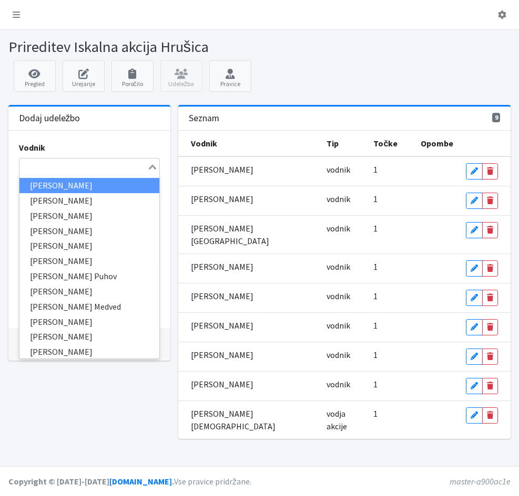
click at [19, 168] on div "Search for option" at bounding box center [83, 166] width 128 height 15
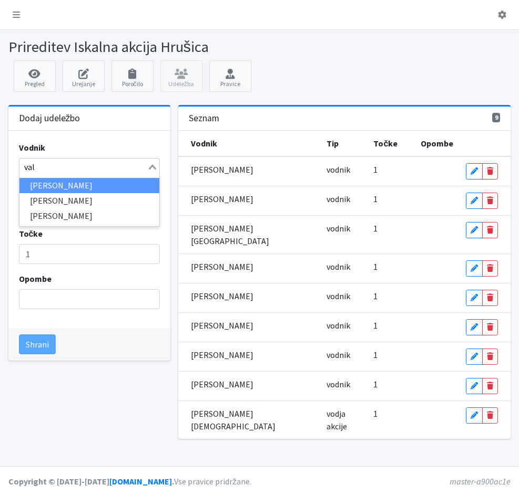
type input "valj"
click at [34, 183] on li "Marinka Valjavec" at bounding box center [89, 185] width 140 height 15
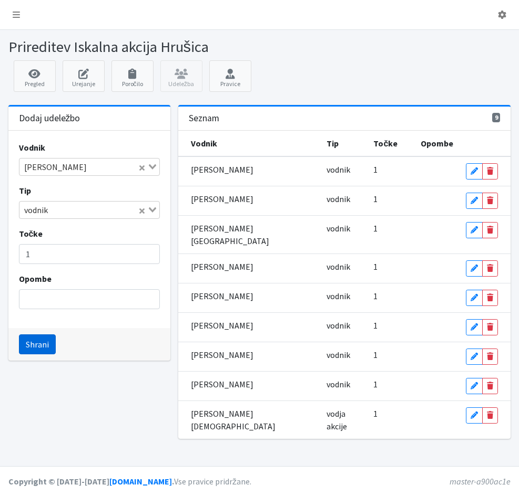
click at [45, 343] on button "Shrani" at bounding box center [37, 345] width 37 height 20
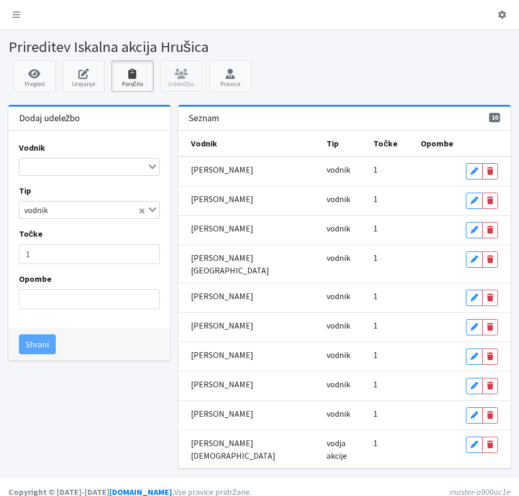
click at [128, 77] on icon at bounding box center [133, 74] width 36 height 11
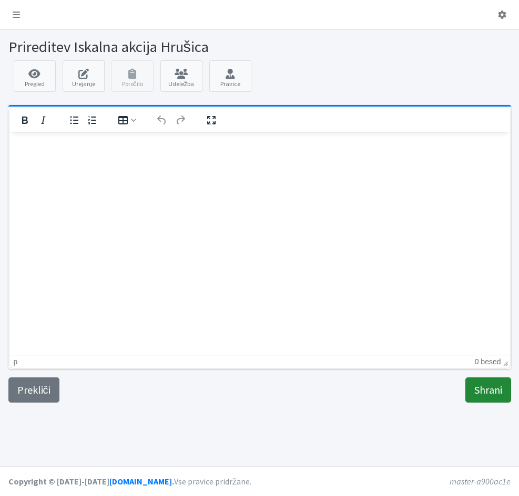
click at [479, 391] on input "Shrani" at bounding box center [488, 390] width 46 height 25
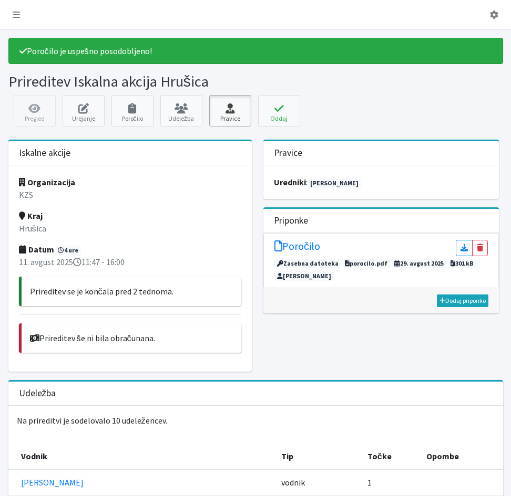
click at [228, 113] on icon at bounding box center [230, 108] width 36 height 11
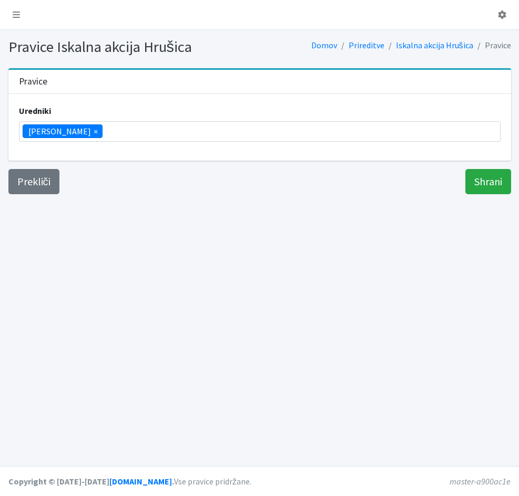
scroll to position [165, 0]
click at [125, 135] on ul "× Vera Mikolič" at bounding box center [259, 131] width 480 height 19
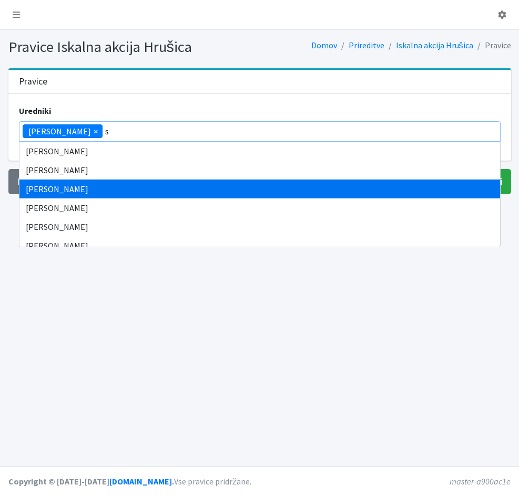
scroll to position [0, 0]
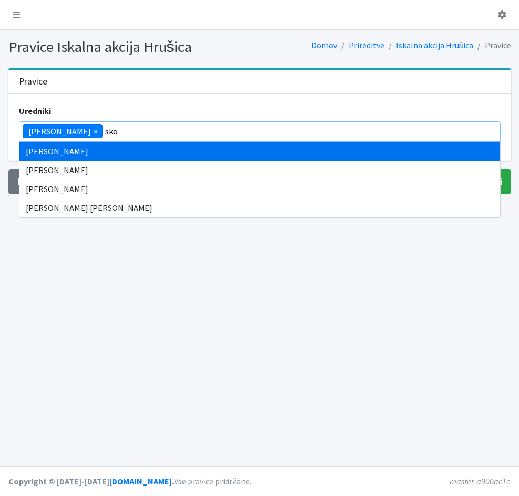
type input "sko"
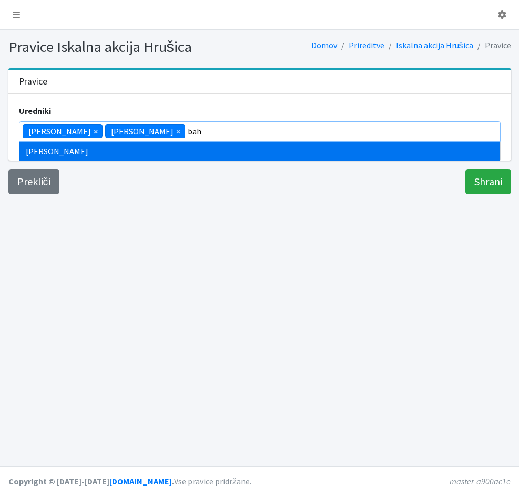
type input "bah"
type input "hrv"
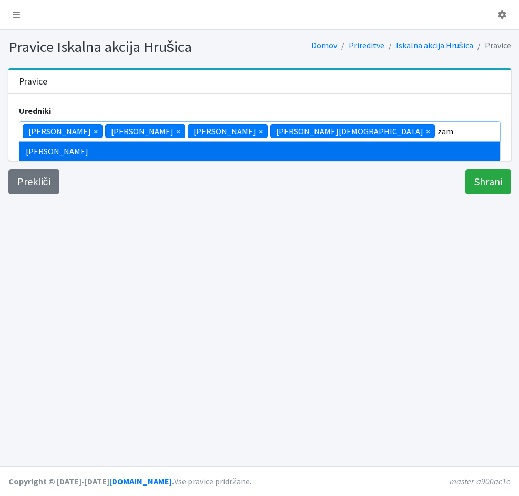
type input "zam"
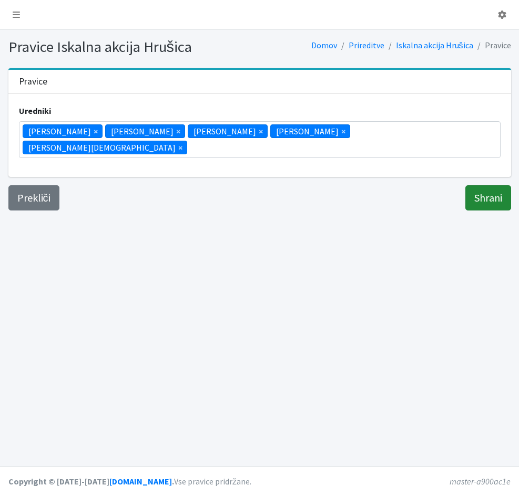
click at [482, 185] on input "Shrani" at bounding box center [488, 197] width 46 height 25
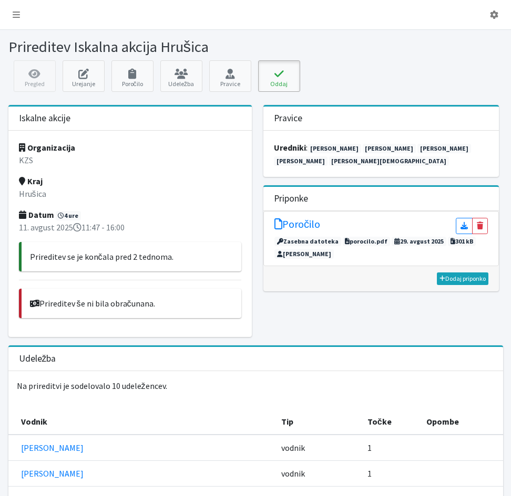
click at [271, 77] on icon at bounding box center [279, 74] width 36 height 11
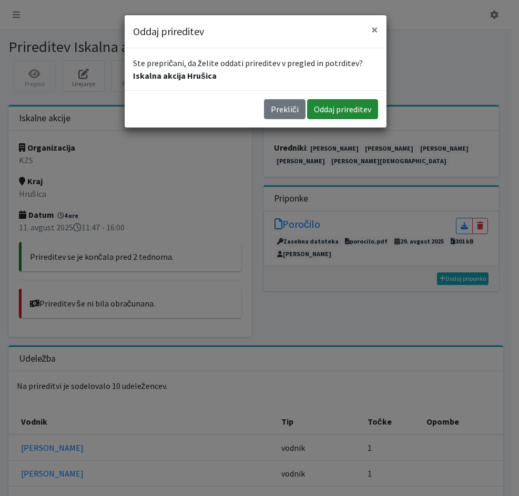
click at [331, 109] on button "Oddaj prireditev" at bounding box center [342, 109] width 71 height 20
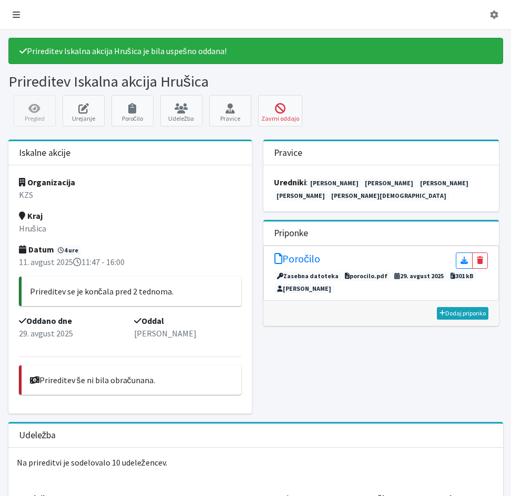
click at [14, 15] on icon at bounding box center [16, 15] width 7 height 8
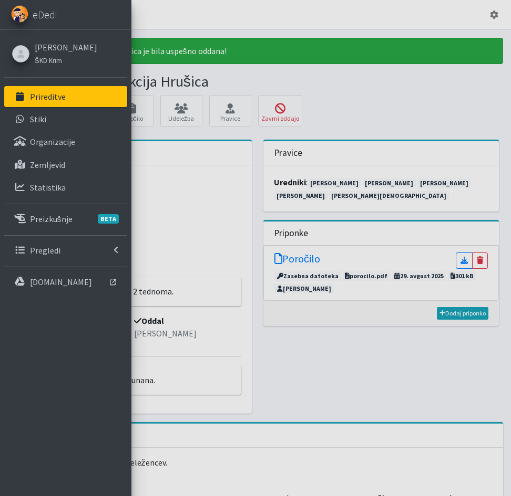
click at [45, 93] on p "Prireditve" at bounding box center [48, 96] width 36 height 11
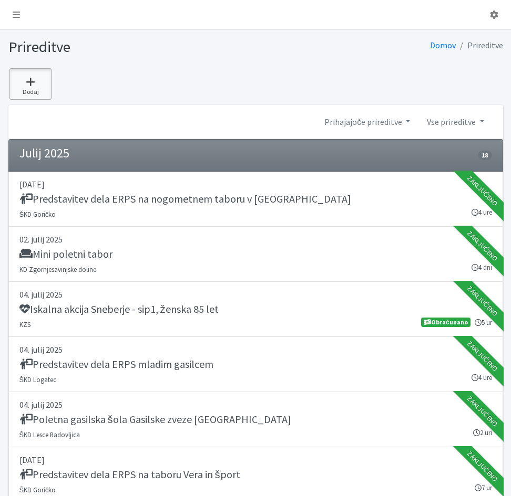
click at [27, 82] on icon at bounding box center [31, 82] width 36 height 11
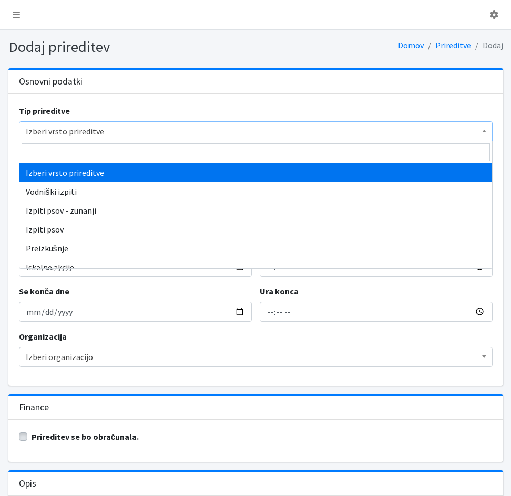
click at [61, 130] on span "Izberi vrsto prireditve" at bounding box center [256, 131] width 460 height 15
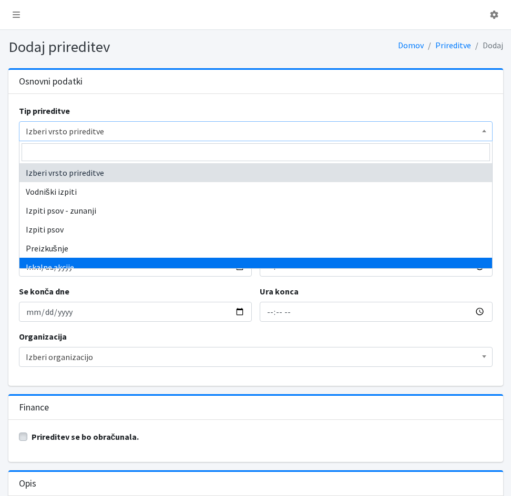
select select "1003"
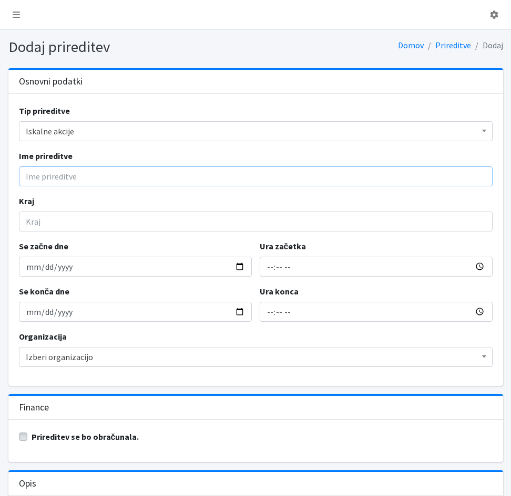
click at [60, 180] on input "Ime prireditve" at bounding box center [255, 177] width 473 height 20
type input "Iskalna akcija Solkan - sip5,6 - moški 59 let"
click at [51, 225] on input "Kraj" at bounding box center [255, 222] width 473 height 20
type input "Solkan"
click at [32, 271] on input "Se začne dne" at bounding box center [135, 267] width 233 height 20
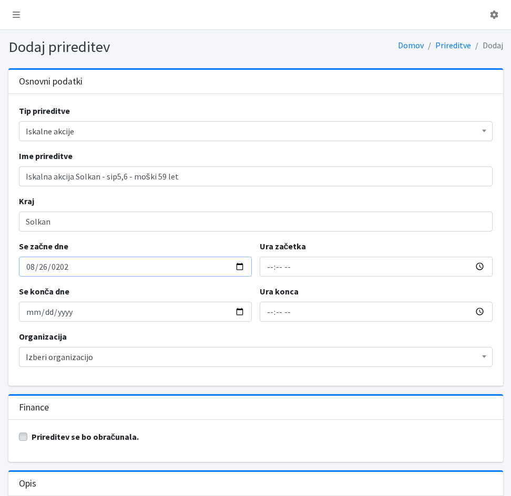
type input "2025-08-26"
click at [266, 276] on input "Ura začetka" at bounding box center [376, 267] width 233 height 20
type input "10:12"
click at [264, 315] on input "12:12" at bounding box center [376, 312] width 233 height 20
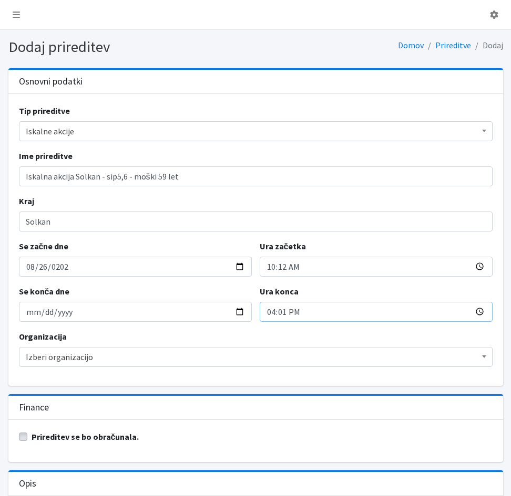
type input "16:15"
click at [32, 437] on label "Prireditev se bo obračunala." at bounding box center [86, 437] width 108 height 13
click at [26, 437] on input "Prireditev se bo obračunala." at bounding box center [23, 436] width 8 height 11
checkbox input "true"
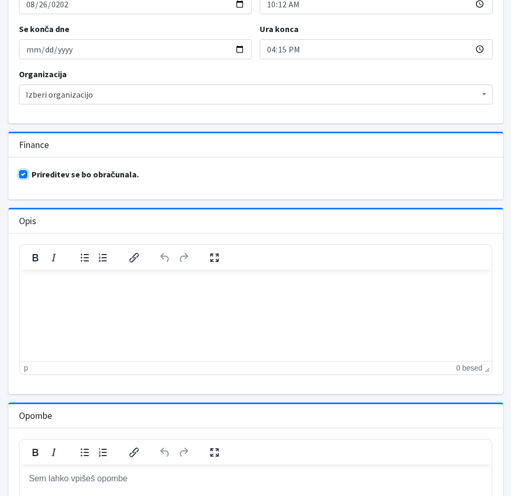
scroll to position [419, 0]
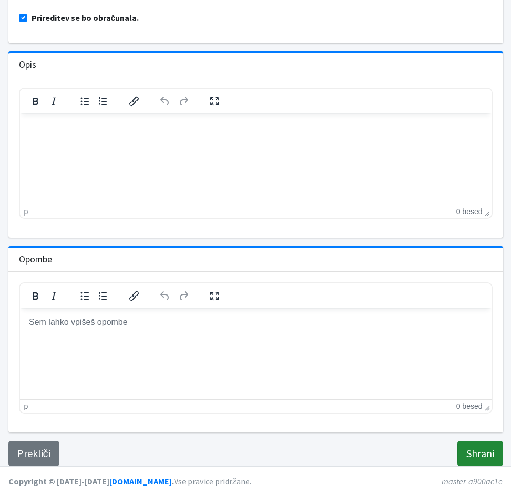
click at [470, 449] on input "Shrani" at bounding box center [480, 453] width 46 height 25
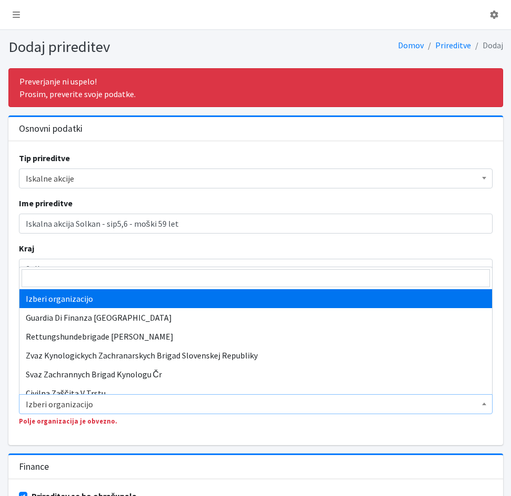
click at [130, 401] on span "Izberi organizacijo" at bounding box center [256, 404] width 460 height 15
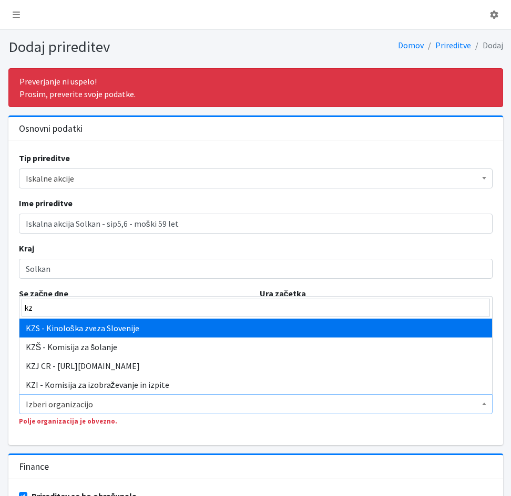
type input "kzs"
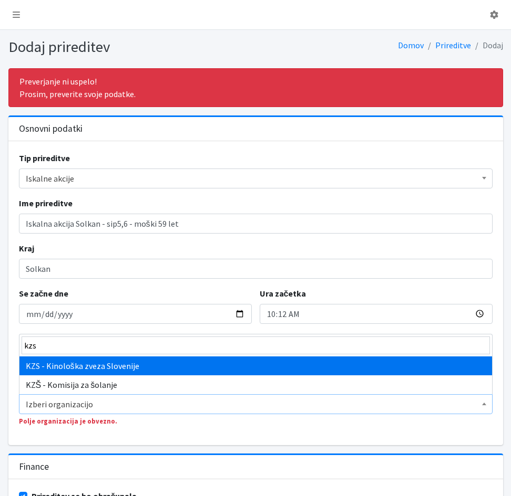
select select "1067"
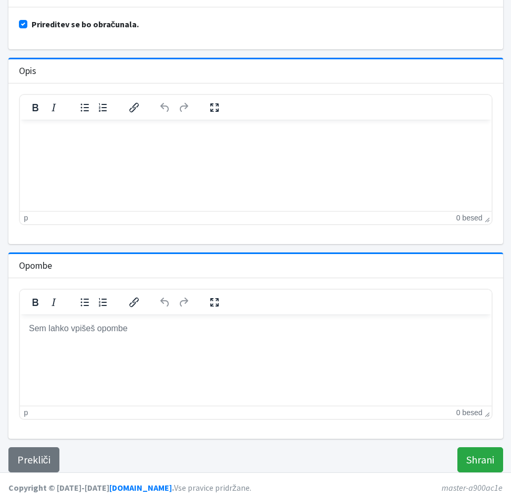
scroll to position [473, 0]
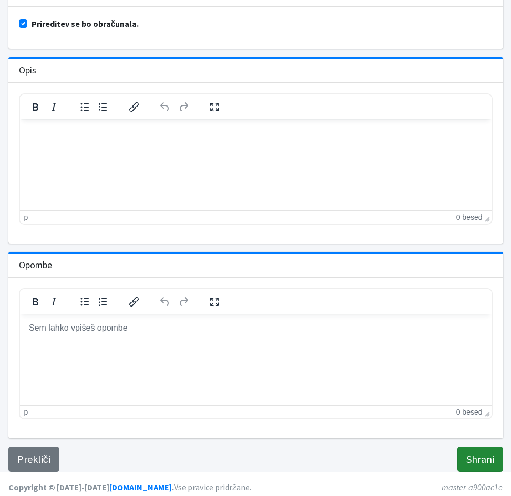
click at [478, 460] on input "Shrani" at bounding box center [480, 459] width 46 height 25
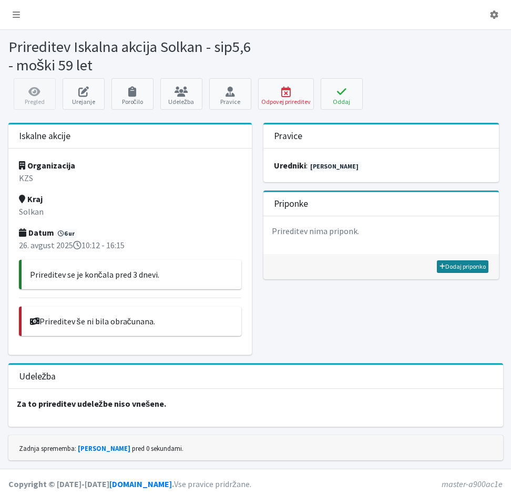
click at [450, 267] on link "Dodaj priponko" at bounding box center [462, 267] width 51 height 13
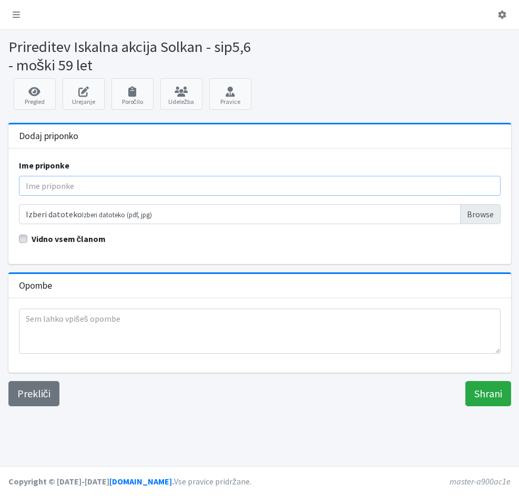
click at [68, 188] on input "Ime priponke" at bounding box center [259, 186] width 481 height 20
type input "Poročilo"
click at [98, 216] on input "Izberi datoteko Izberi datoteko (pdf, jpg)" at bounding box center [259, 214] width 481 height 20
type input "C:\fakepath\6.Solkan, 26.8.2025 poročilo.pdf"
click at [495, 400] on input "Shrani" at bounding box center [488, 393] width 46 height 25
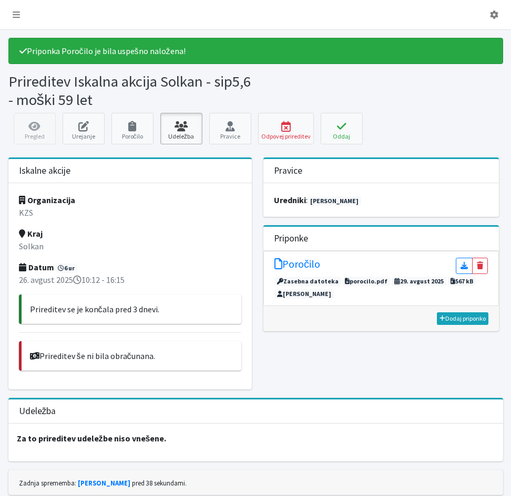
click at [190, 137] on link "Udeležba" at bounding box center [181, 129] width 42 height 32
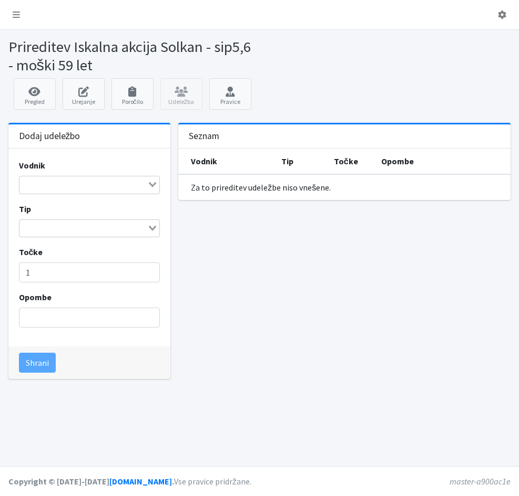
click at [57, 181] on input "Search for option" at bounding box center [83, 185] width 126 height 13
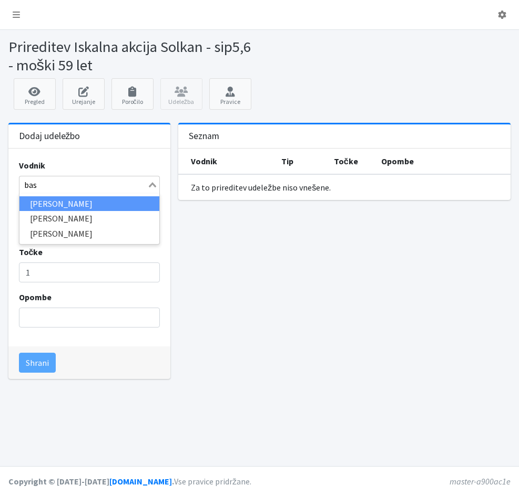
type input "bast"
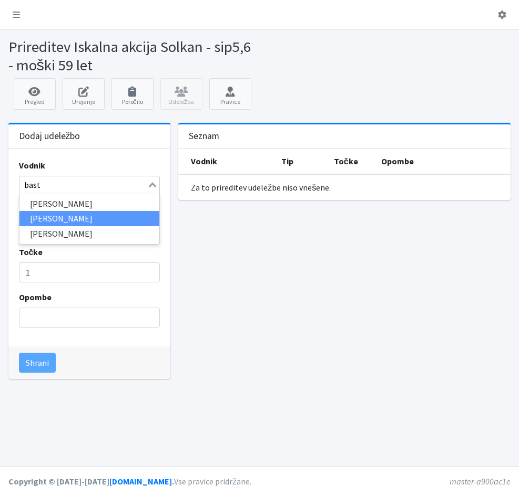
click at [86, 219] on li "[PERSON_NAME]" at bounding box center [89, 218] width 140 height 15
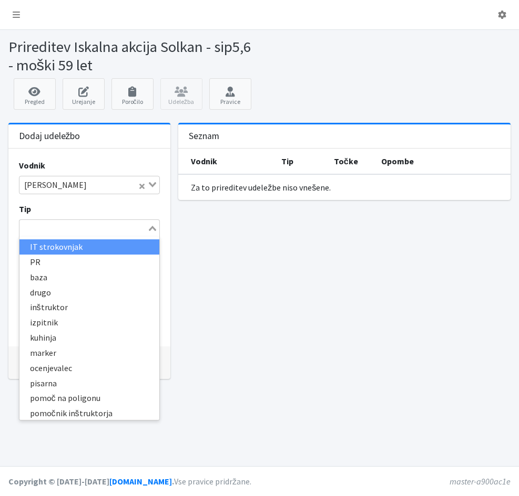
click at [158, 232] on div "Loading..." at bounding box center [153, 227] width 12 height 15
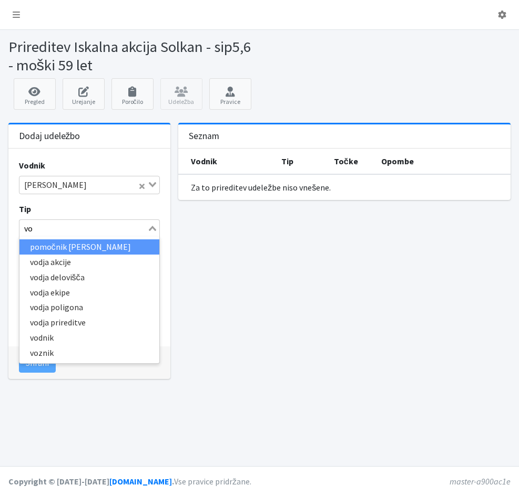
type input "vod"
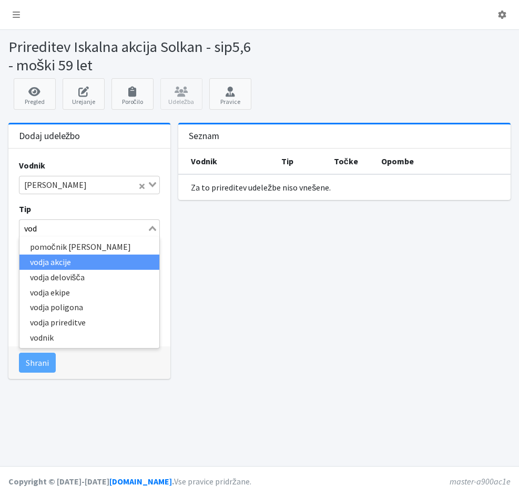
click at [98, 267] on li "vodja akcije" at bounding box center [89, 262] width 140 height 15
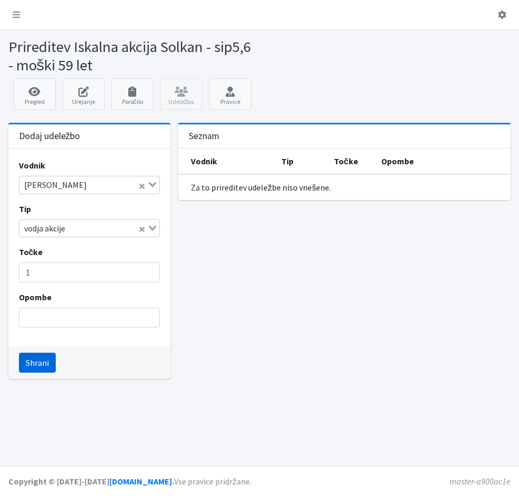
click at [47, 370] on button "Shrani" at bounding box center [37, 363] width 37 height 20
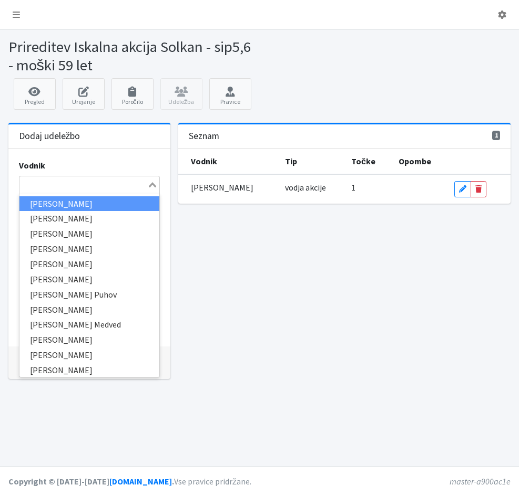
click at [61, 183] on input "Search for option" at bounding box center [83, 185] width 126 height 13
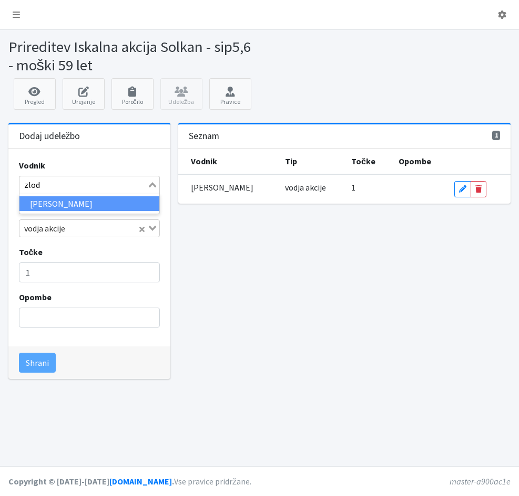
type input "zlode"
click at [73, 206] on li "[PERSON_NAME]" at bounding box center [89, 203] width 140 height 15
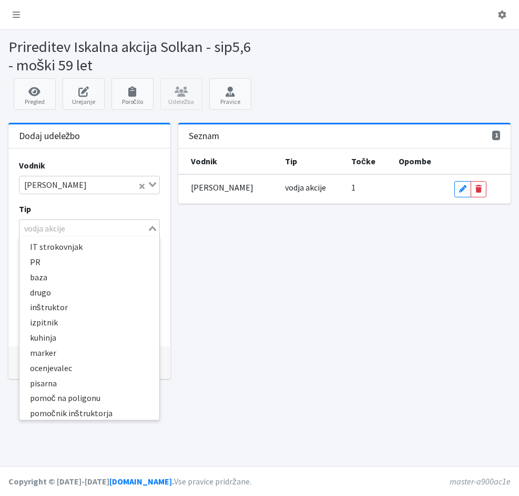
scroll to position [137, 0]
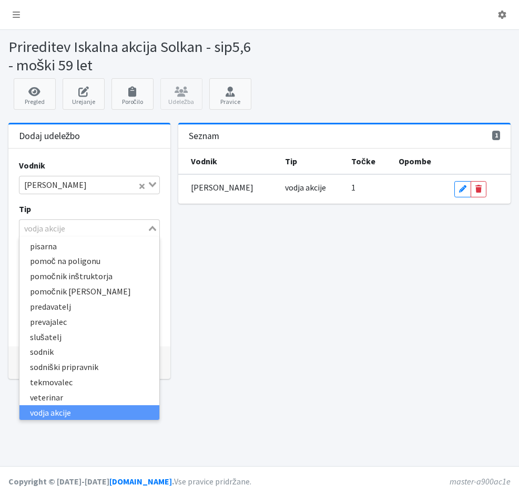
click at [150, 230] on icon "Search for option" at bounding box center [152, 228] width 7 height 5
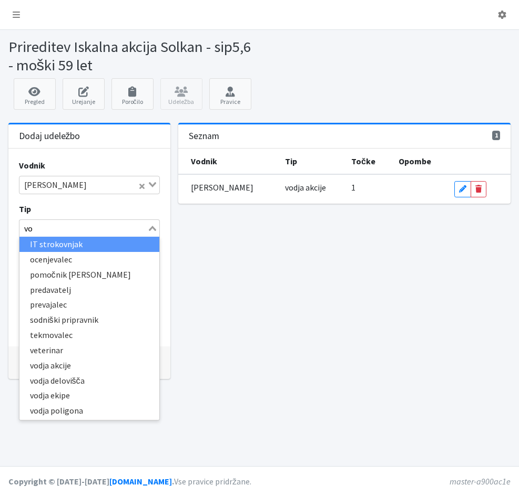
scroll to position [0, 0]
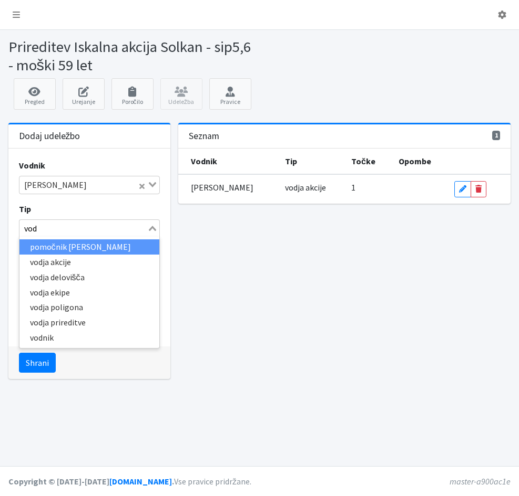
type input "vodn"
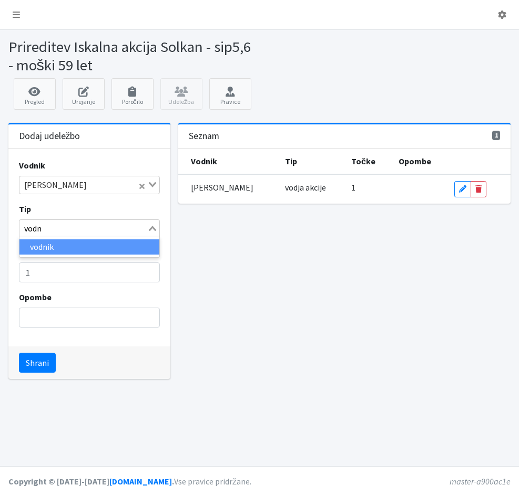
click at [148, 248] on li "vodnik" at bounding box center [89, 247] width 140 height 15
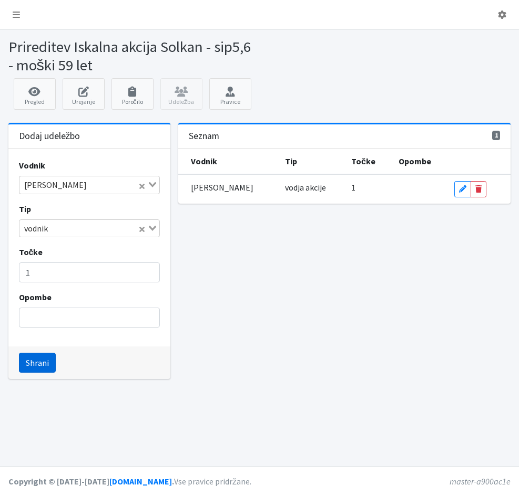
click at [39, 367] on button "Shrani" at bounding box center [37, 363] width 37 height 20
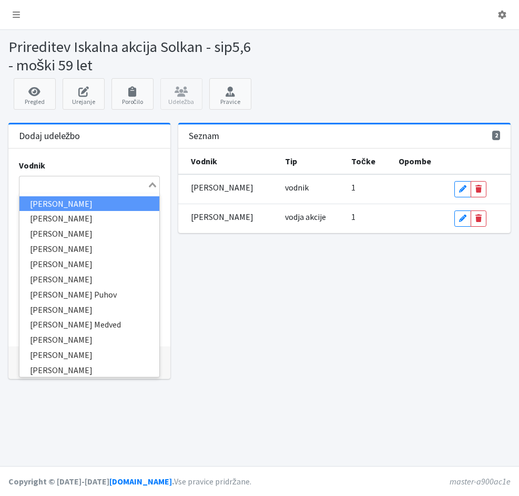
click at [36, 187] on input "Search for option" at bounding box center [83, 185] width 126 height 13
type input "had"
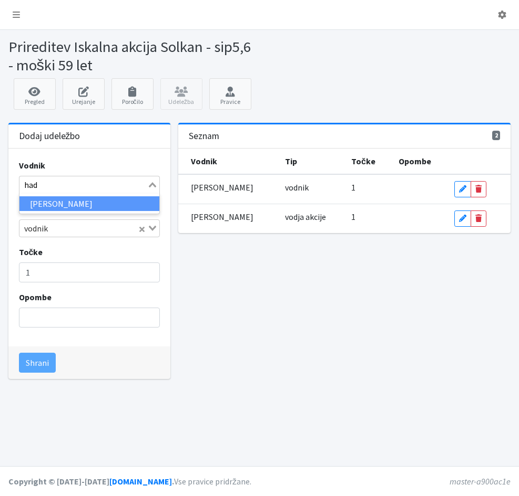
click at [57, 205] on li "Monika Hadalin" at bounding box center [89, 203] width 140 height 15
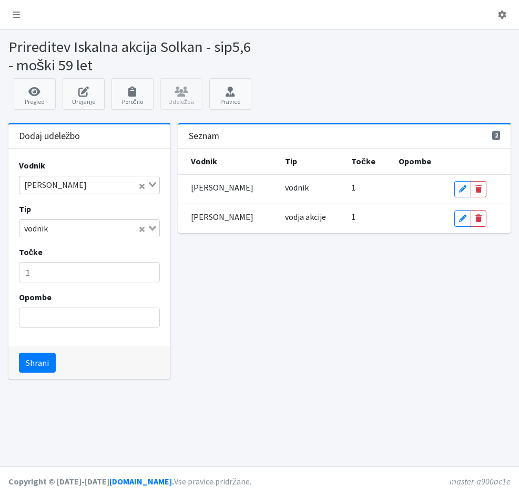
click at [40, 343] on div "Vodnik Monika Hadalin Loading... Tip vodnik Loading... Točke 1 Opombe" at bounding box center [89, 248] width 162 height 198
click at [46, 361] on button "Shrani" at bounding box center [37, 363] width 37 height 20
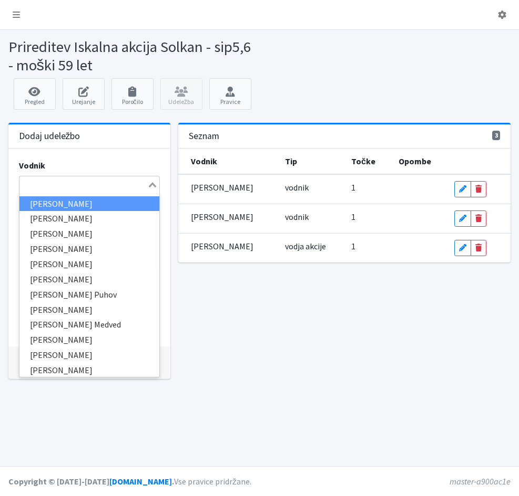
click at [65, 191] on input "Search for option" at bounding box center [83, 185] width 126 height 13
type input "ven"
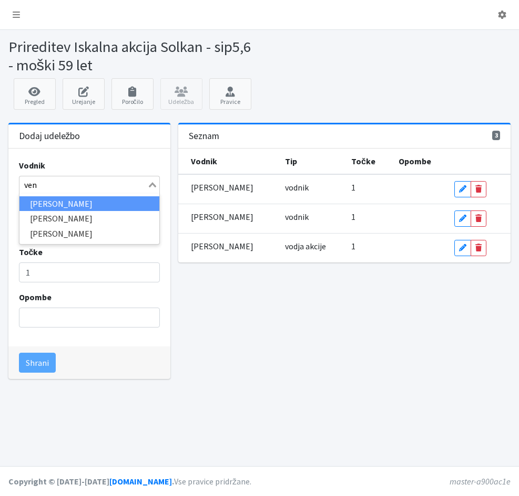
click at [33, 204] on li "Ana Vengar" at bounding box center [89, 203] width 140 height 15
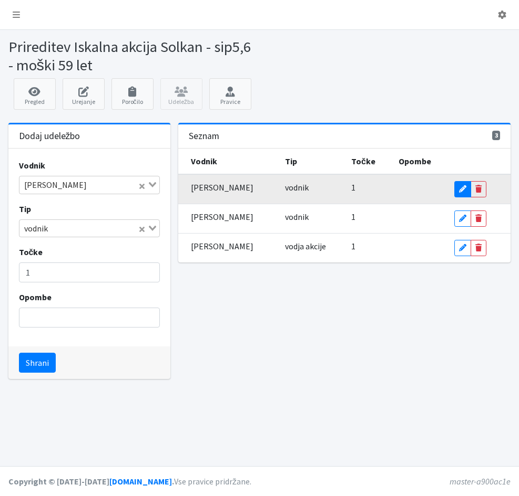
click at [462, 193] on link "Edit" at bounding box center [462, 189] width 17 height 16
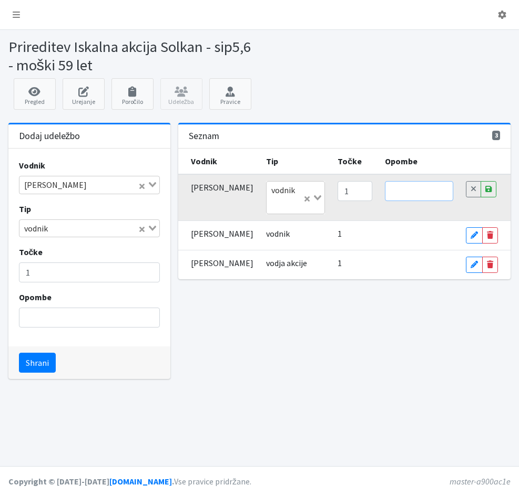
click at [391, 195] on input "text" at bounding box center [419, 191] width 68 height 20
type input "logistika"
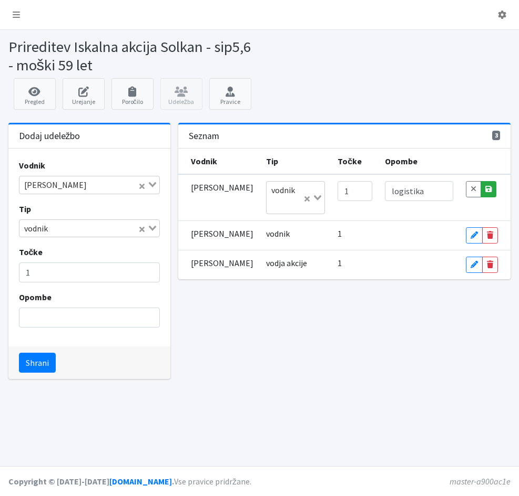
click at [489, 190] on icon at bounding box center [488, 188] width 6 height 7
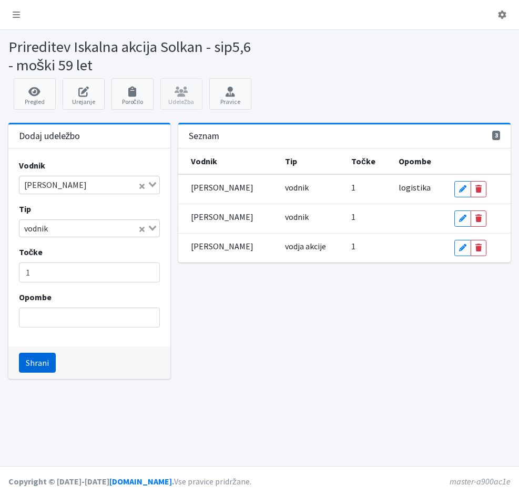
click at [35, 361] on button "Shrani" at bounding box center [37, 363] width 37 height 20
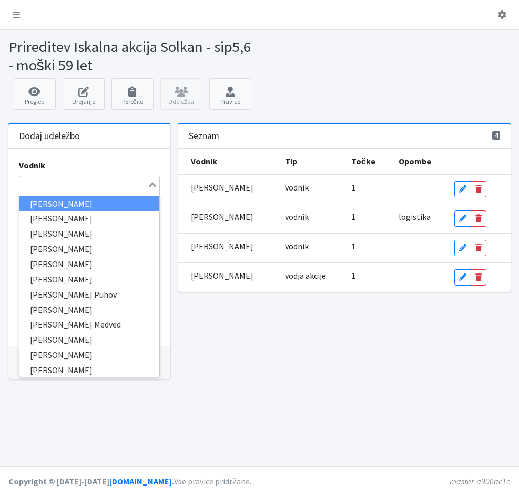
click at [29, 178] on div "Search for option" at bounding box center [83, 184] width 128 height 15
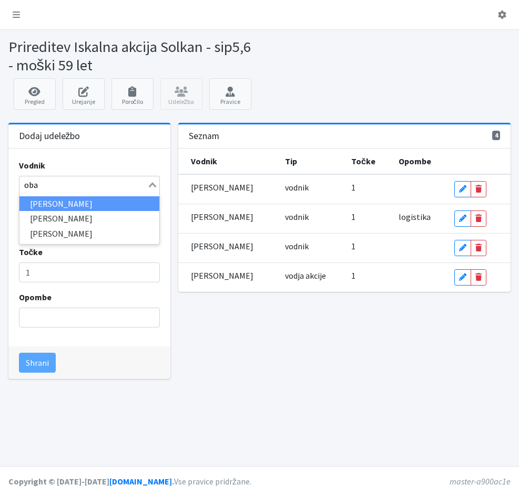
type input "obad"
click at [38, 205] on li "Tomaž Obad" at bounding box center [89, 203] width 140 height 15
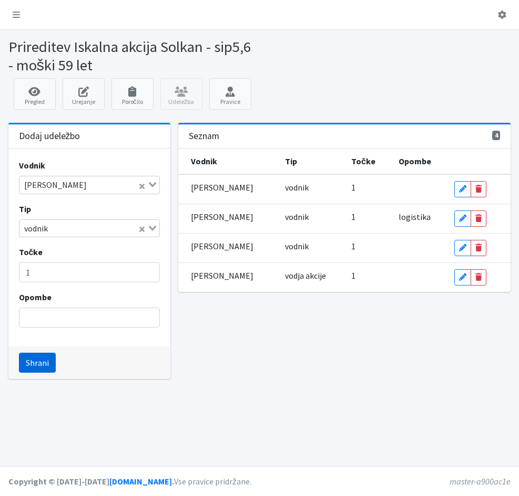
click at [43, 363] on button "Shrani" at bounding box center [37, 363] width 37 height 20
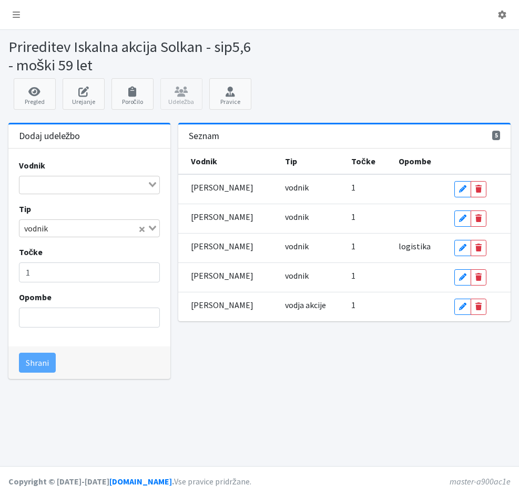
click at [55, 183] on input "Search for option" at bounding box center [83, 185] width 126 height 13
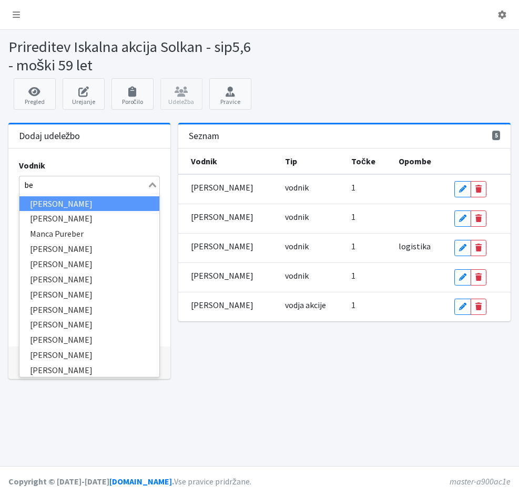
type input "bev"
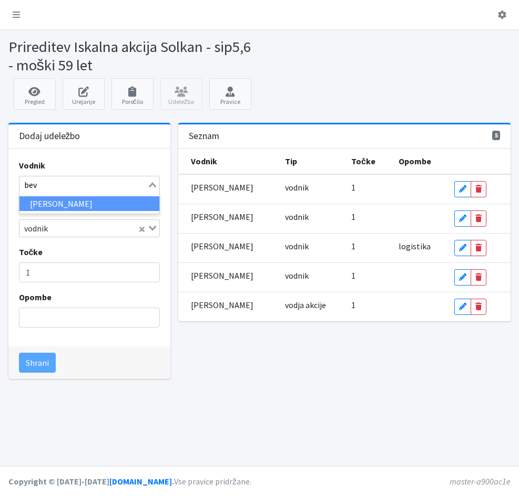
click at [49, 203] on li "Andreja Bevc" at bounding box center [89, 203] width 140 height 15
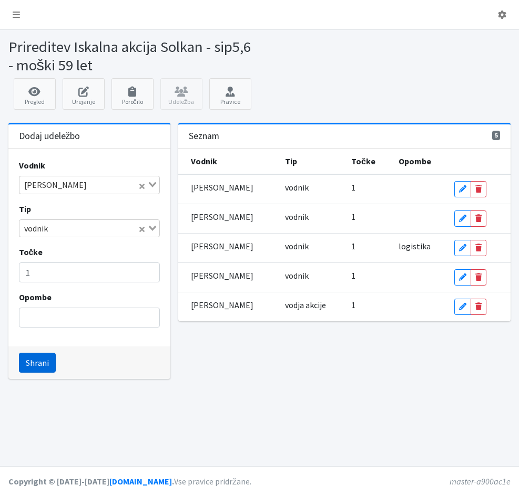
click at [30, 365] on button "Shrani" at bounding box center [37, 363] width 37 height 20
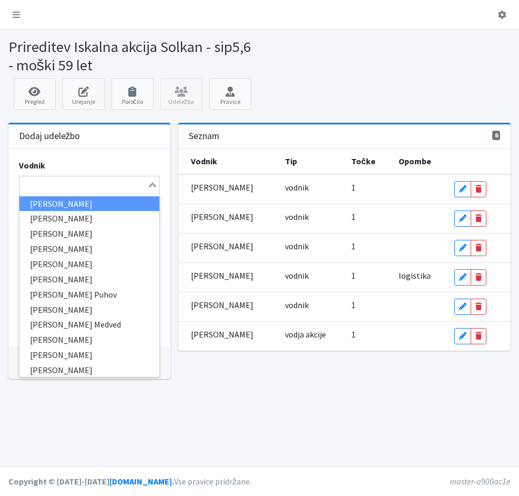
click at [50, 185] on input "Search for option" at bounding box center [83, 185] width 126 height 13
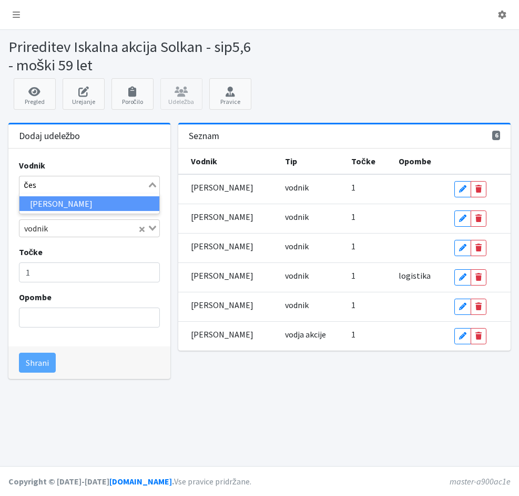
type input "česn"
click at [50, 204] on li "Martin Česnik" at bounding box center [89, 203] width 140 height 15
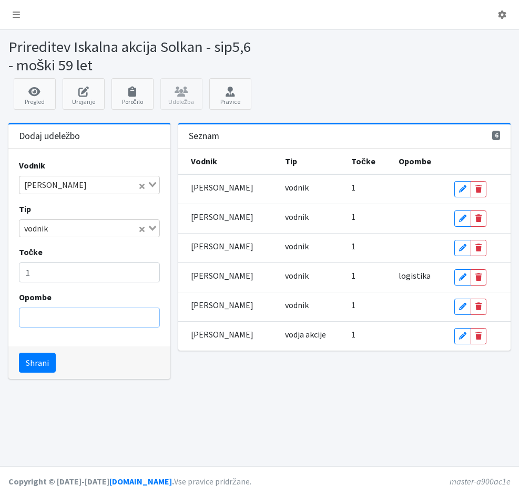
click at [48, 325] on input "Opombe" at bounding box center [89, 318] width 141 height 20
type input "logistika"
click at [28, 362] on button "Shrani" at bounding box center [37, 363] width 37 height 20
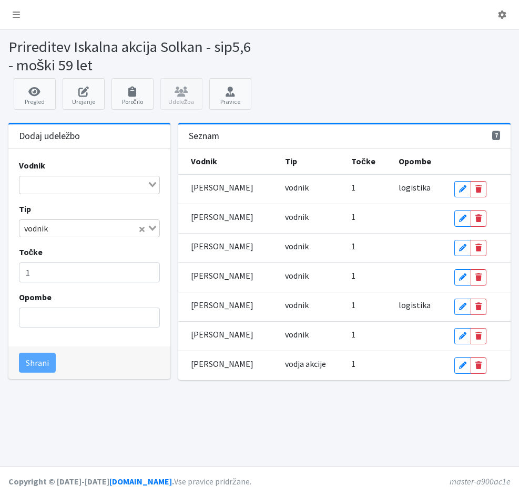
click at [56, 186] on input "Search for option" at bounding box center [83, 185] width 126 height 13
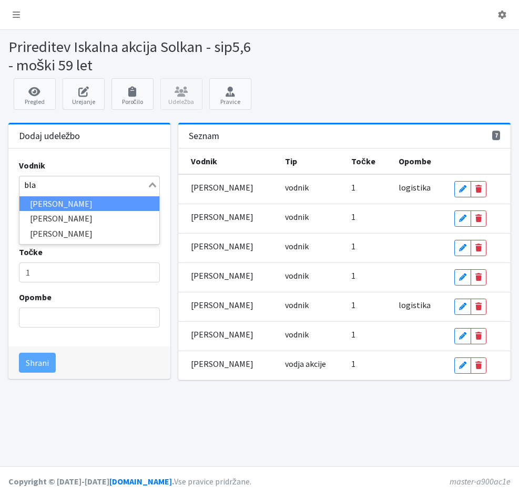
type input "blaž"
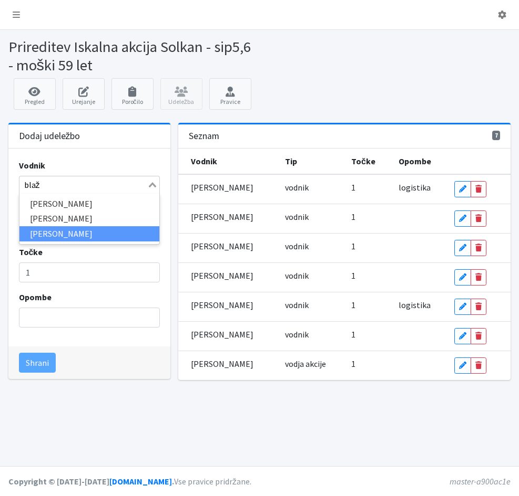
click at [59, 233] on li "Valter Blažević" at bounding box center [89, 233] width 140 height 15
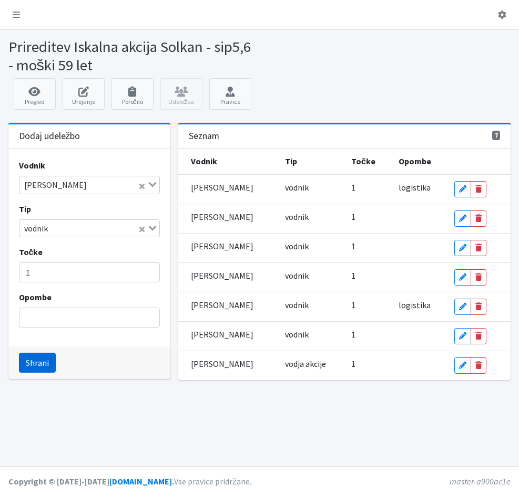
click at [30, 365] on button "Shrani" at bounding box center [37, 363] width 37 height 20
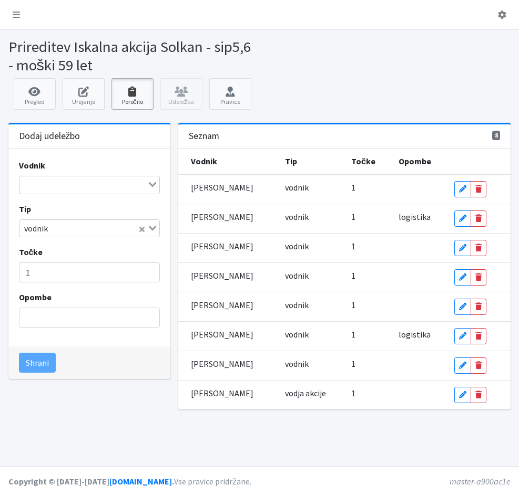
click at [132, 94] on icon at bounding box center [133, 92] width 36 height 11
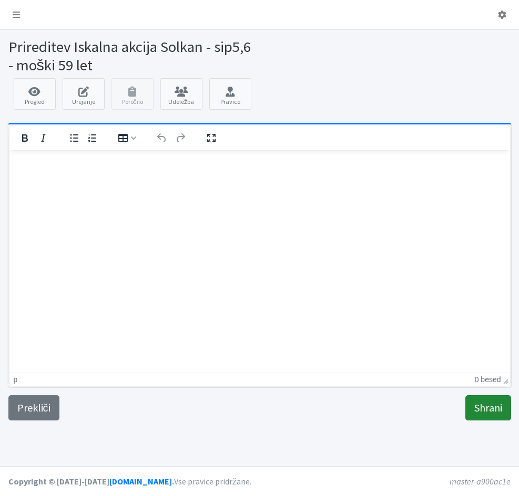
click at [492, 408] on input "Shrani" at bounding box center [488, 408] width 46 height 25
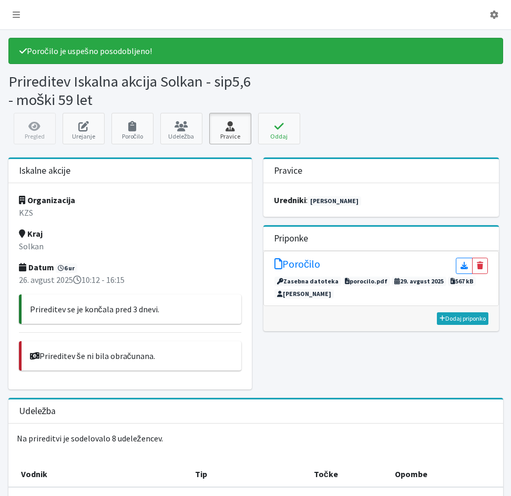
click at [241, 128] on icon at bounding box center [230, 126] width 36 height 11
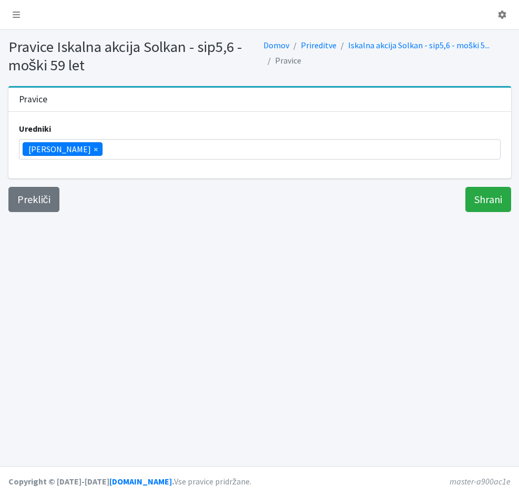
scroll to position [165, 0]
click at [96, 153] on ul "× Vera Mikolič" at bounding box center [259, 149] width 480 height 19
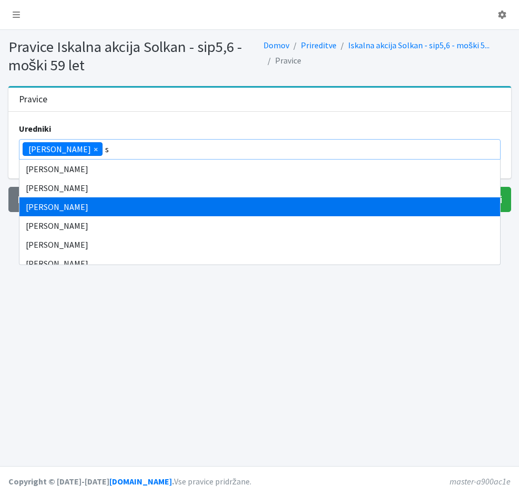
scroll to position [0, 0]
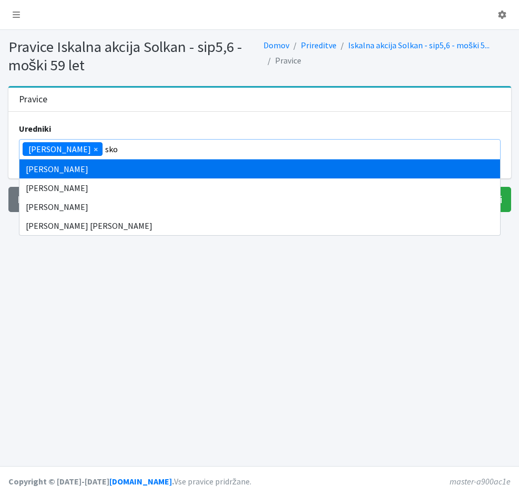
type input "sko"
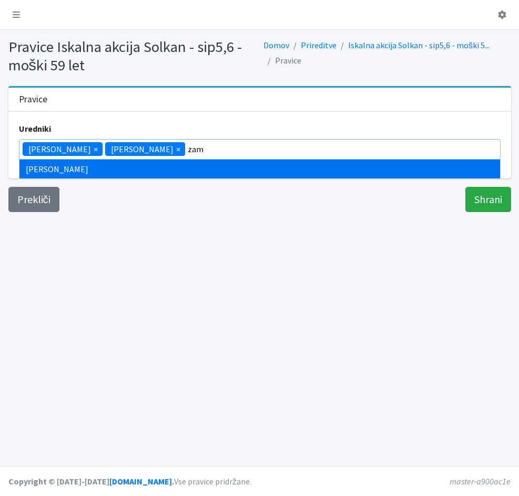
type input "zam"
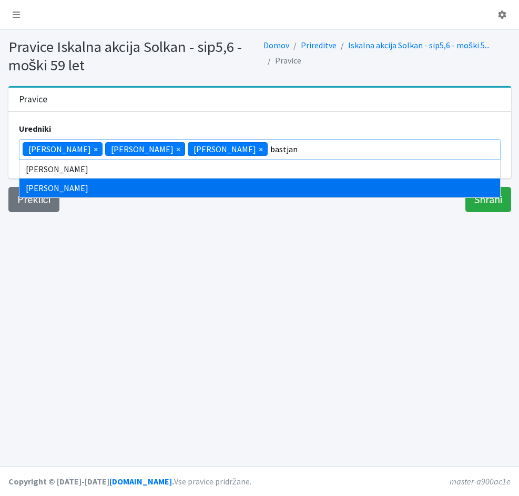
type input "bastjan"
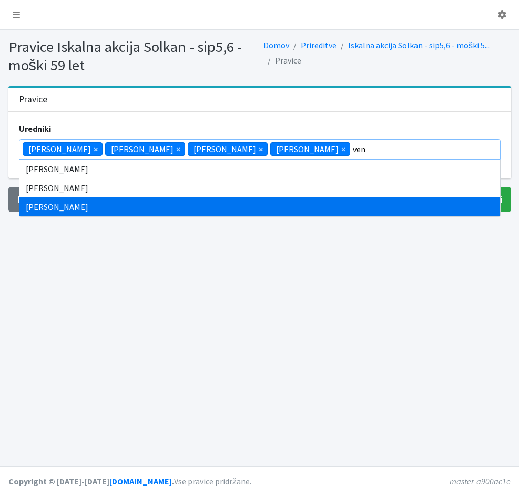
type input "ven"
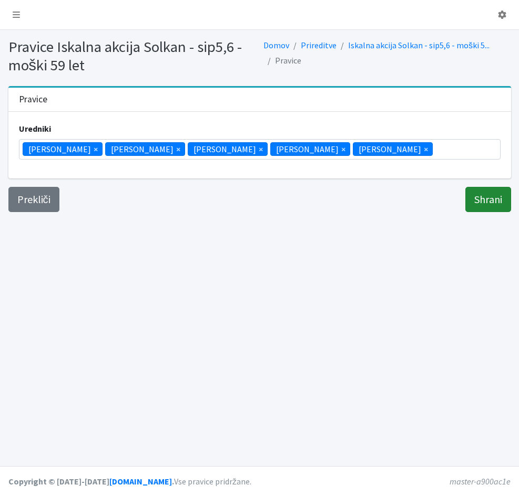
click at [496, 200] on input "Shrani" at bounding box center [488, 199] width 46 height 25
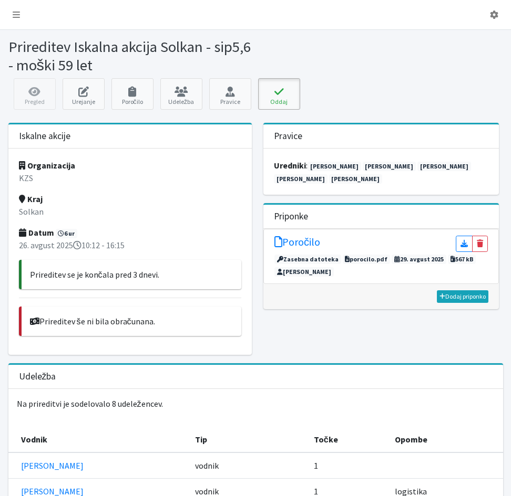
click at [275, 99] on button "Oddaj" at bounding box center [279, 94] width 42 height 32
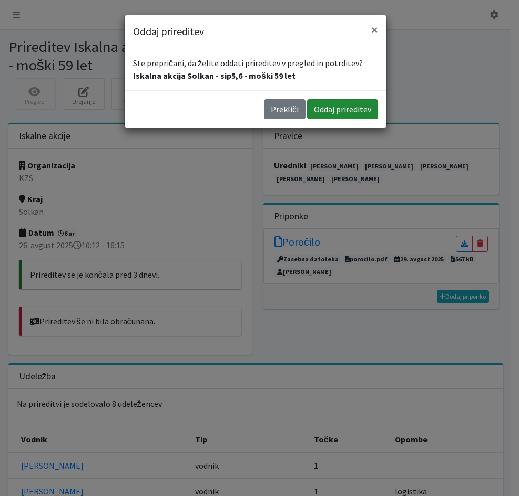
click at [331, 107] on button "Oddaj prireditev" at bounding box center [342, 109] width 71 height 20
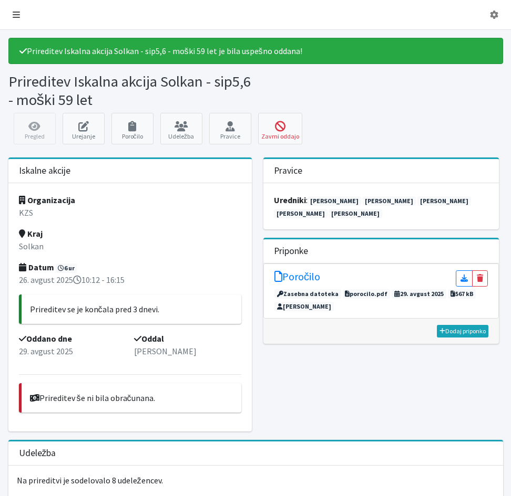
click at [19, 14] on icon at bounding box center [16, 15] width 7 height 8
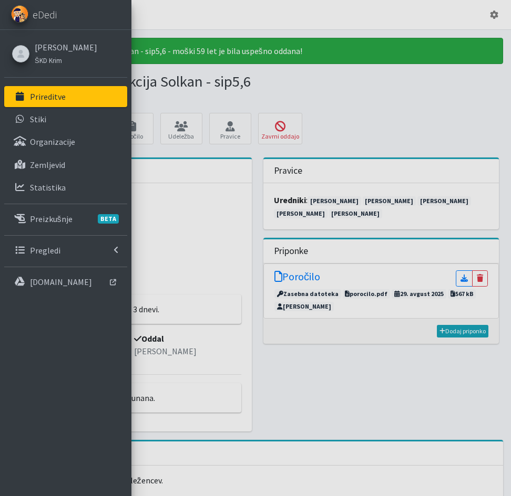
click at [33, 95] on p "Prireditve" at bounding box center [48, 96] width 36 height 11
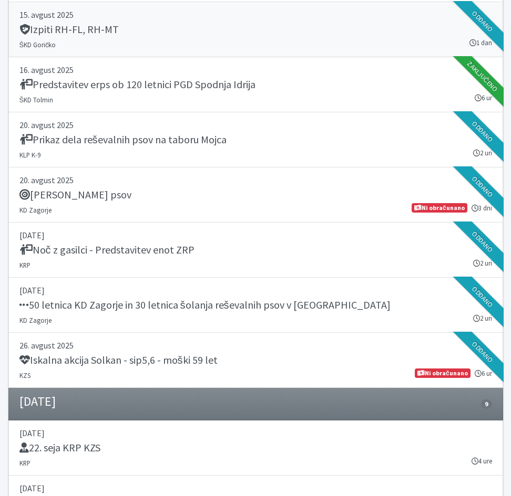
scroll to position [1524, 0]
